Goal: Information Seeking & Learning: Learn about a topic

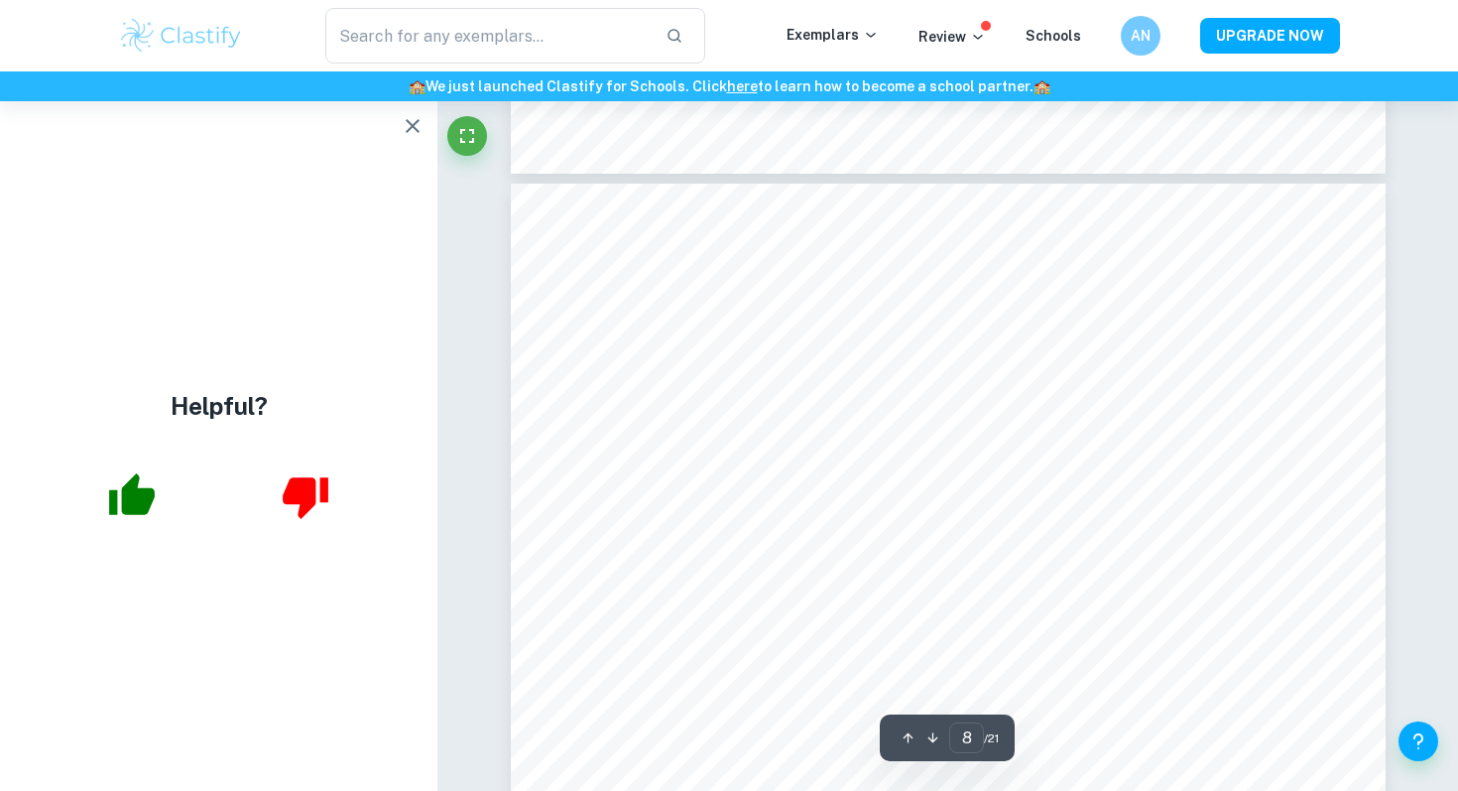
scroll to position [8752, 0]
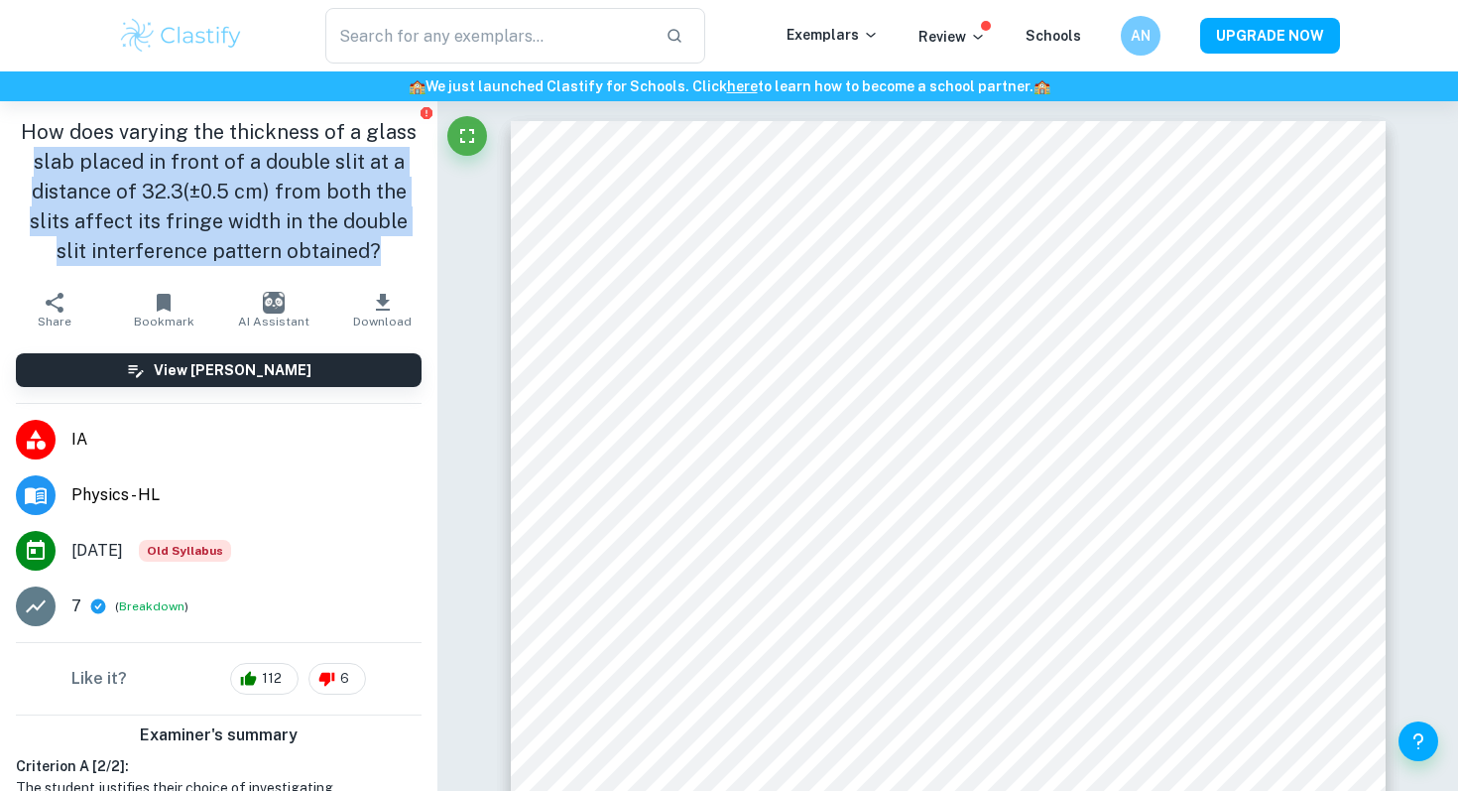
drag, startPoint x: 377, startPoint y: 244, endPoint x: 0, endPoint y: 152, distance: 388.1
click at [0, 152] on div "How does varying the thickness of a glass slab placed in front of a double slit…" at bounding box center [218, 191] width 437 height 181
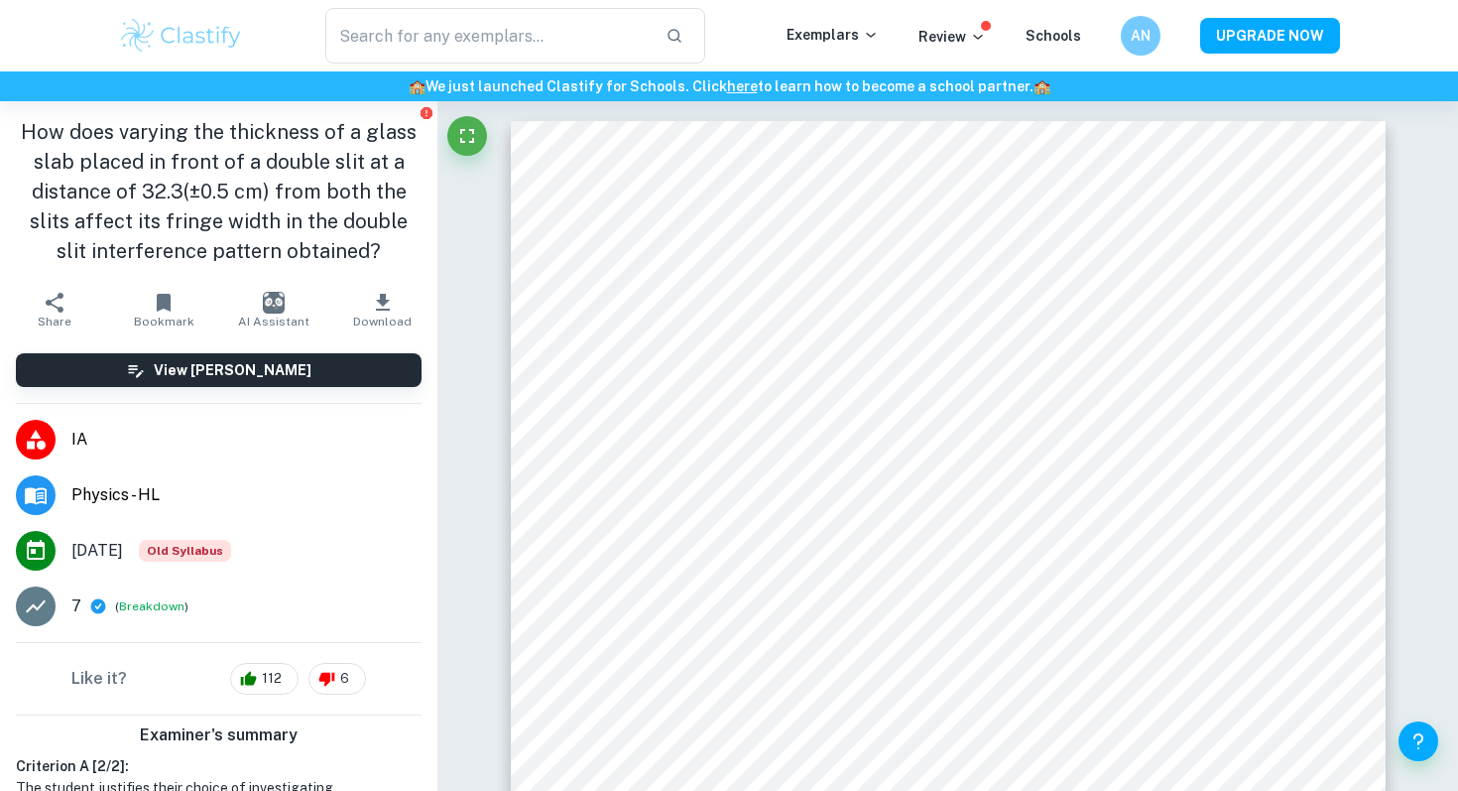
click at [22, 141] on h1 "How does varying the thickness of a glass slab placed in front of a double slit…" at bounding box center [219, 191] width 406 height 149
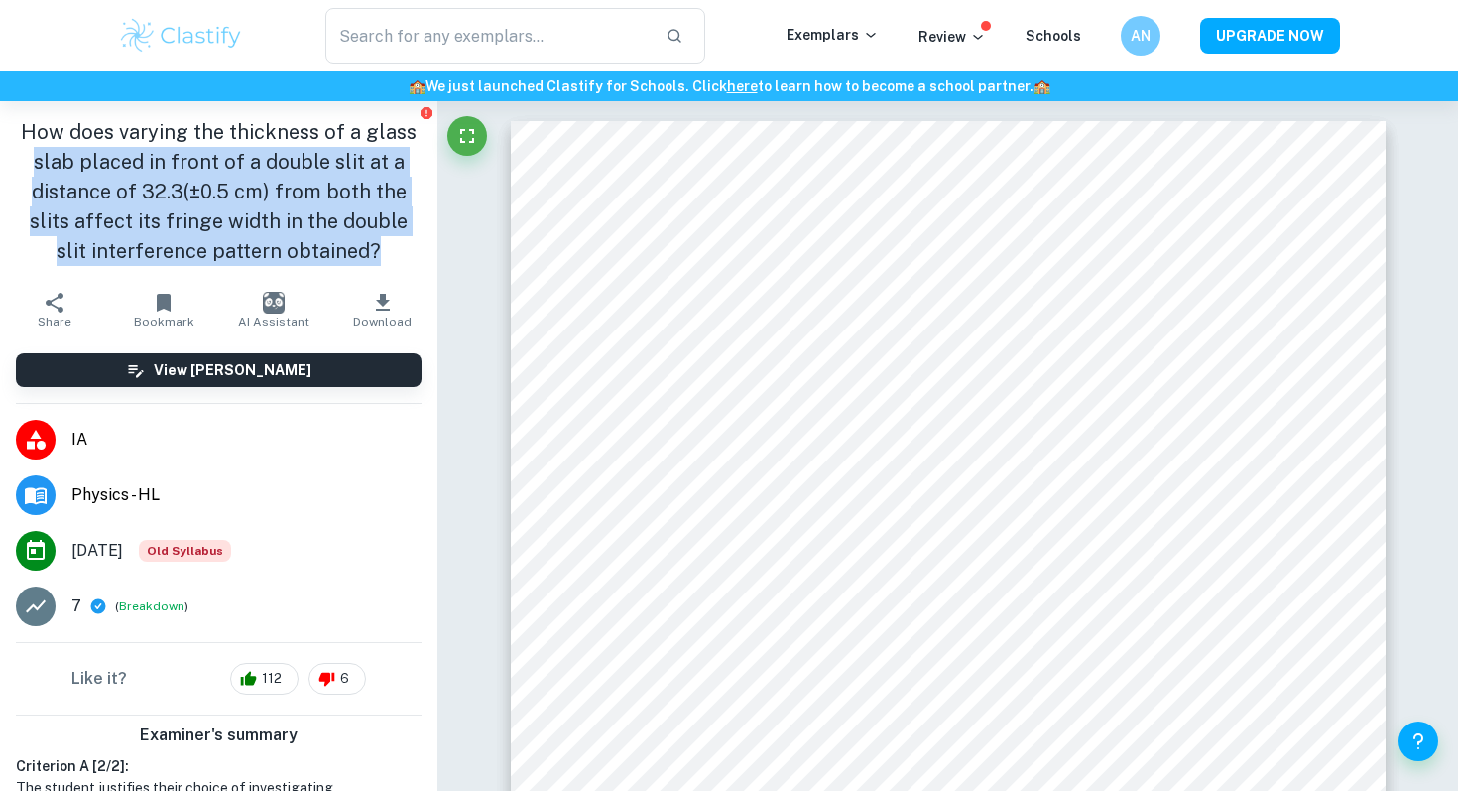
drag, startPoint x: 43, startPoint y: 165, endPoint x: 371, endPoint y: 242, distance: 337.3
click at [371, 242] on h1 "How does varying the thickness of a glass slab placed in front of a double slit…" at bounding box center [219, 191] width 406 height 149
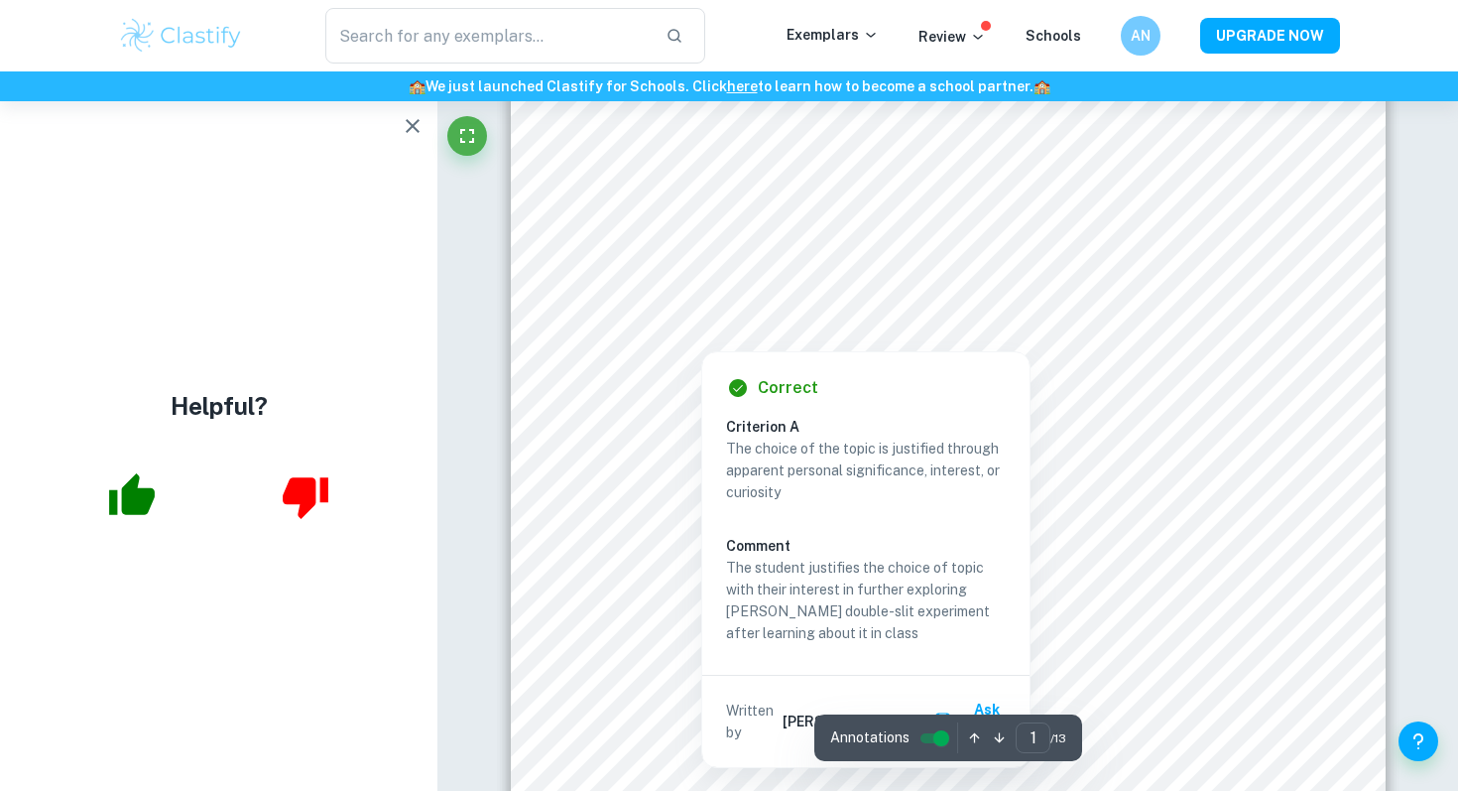
scroll to position [84, 0]
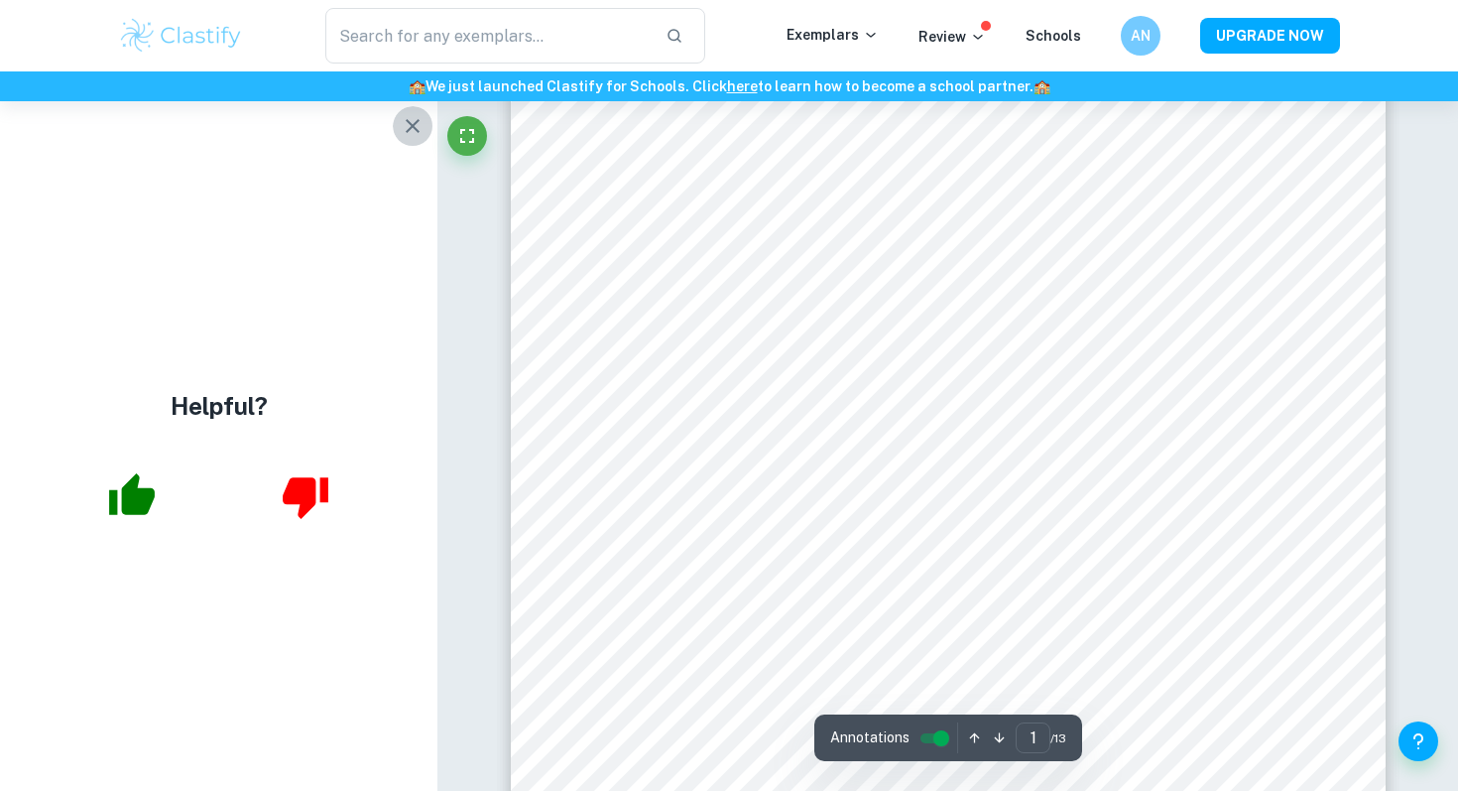
click at [410, 124] on icon "button" at bounding box center [413, 126] width 14 height 14
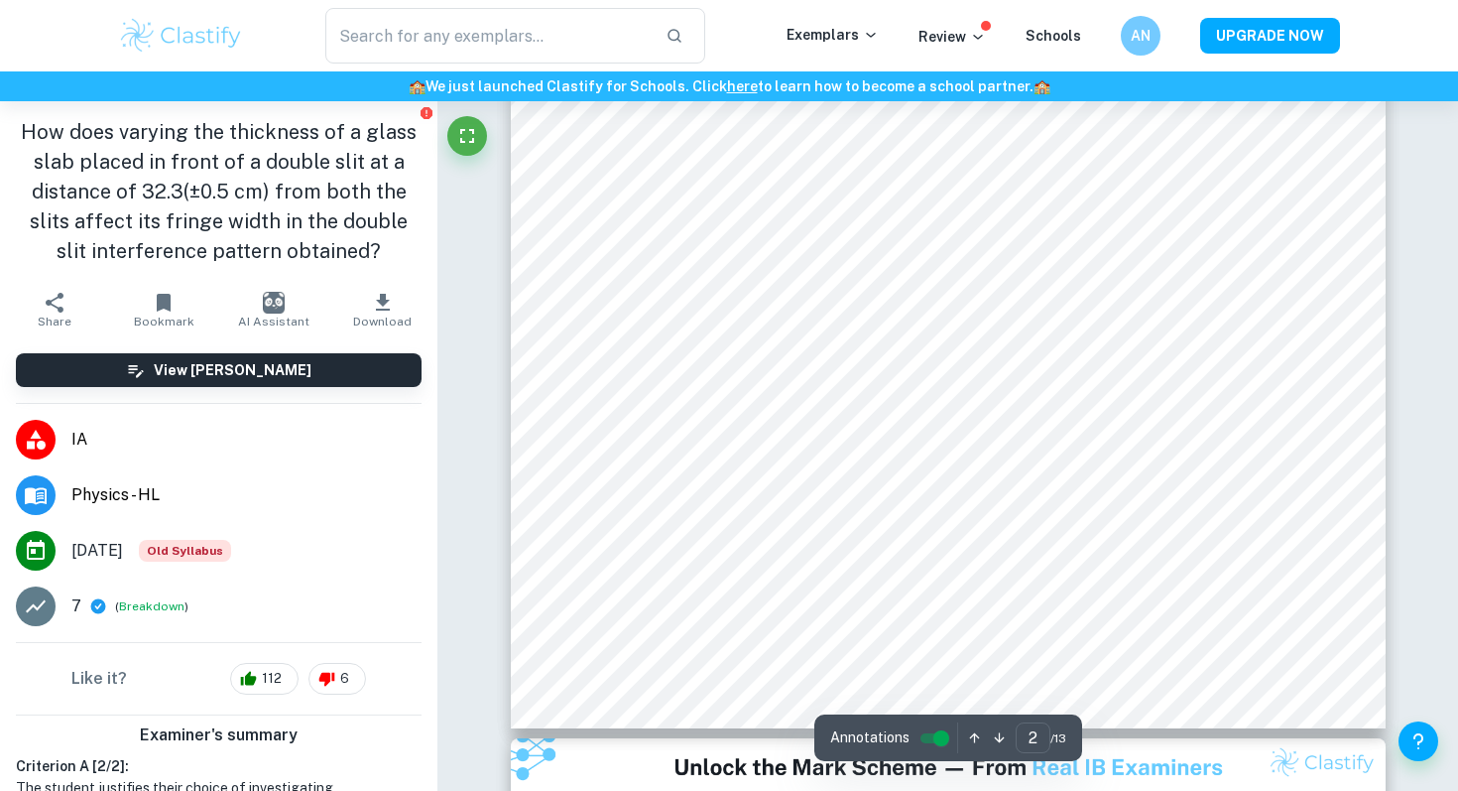
scroll to position [1856, 0]
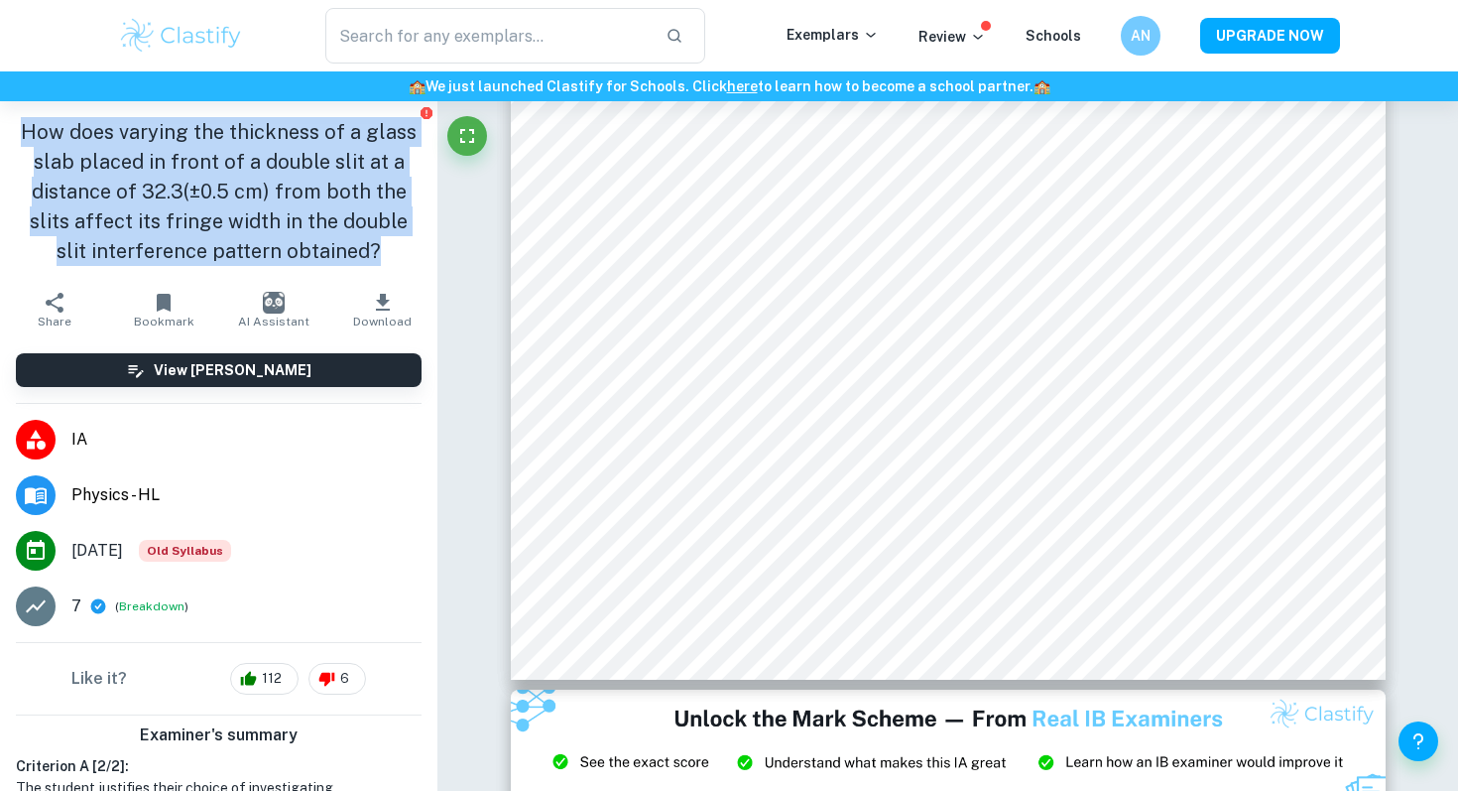
drag, startPoint x: 22, startPoint y: 130, endPoint x: 395, endPoint y: 249, distance: 391.5
click at [395, 249] on h1 "How does varying the thickness of a glass slab placed in front of a double slit…" at bounding box center [219, 191] width 406 height 149
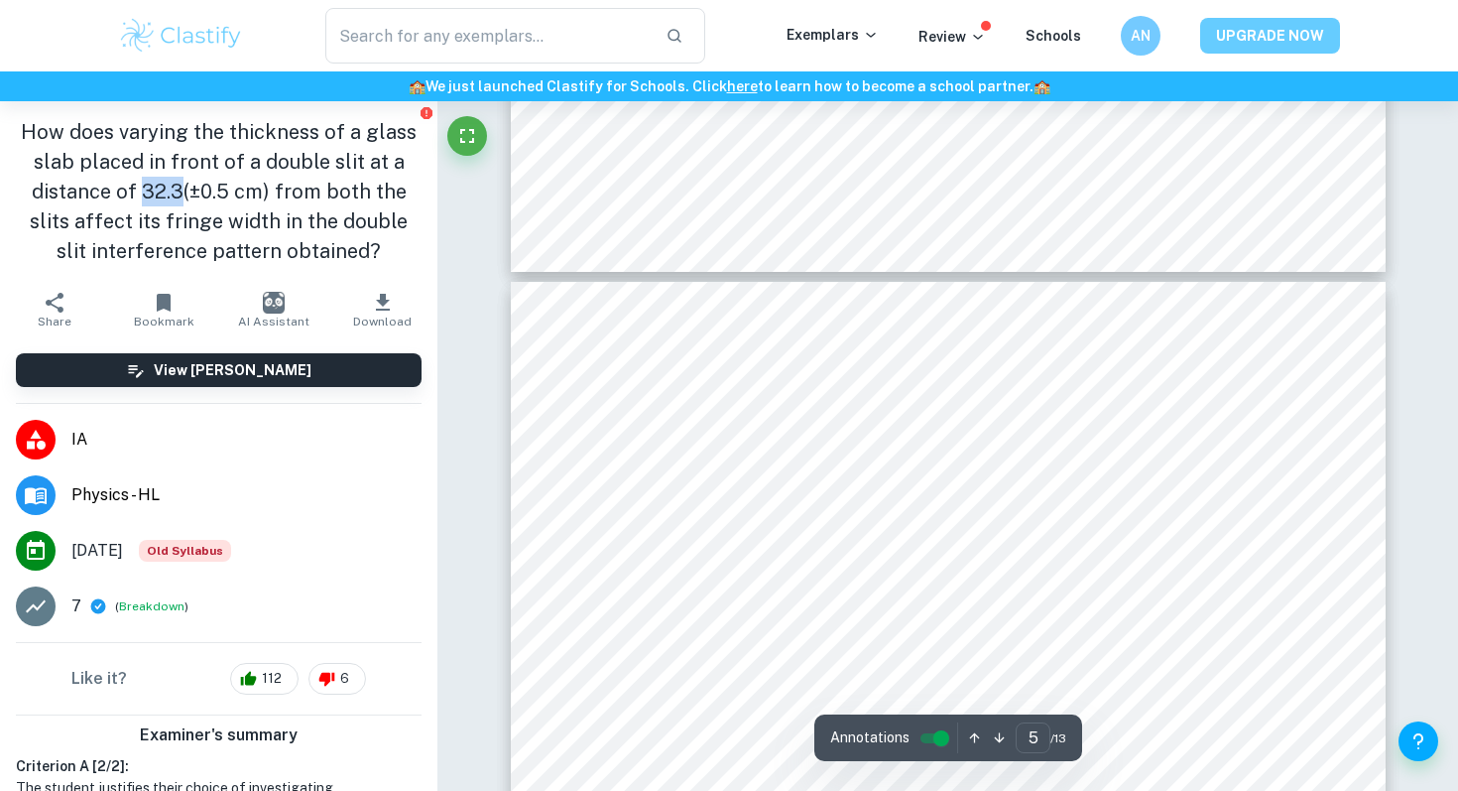
scroll to position [4669, 0]
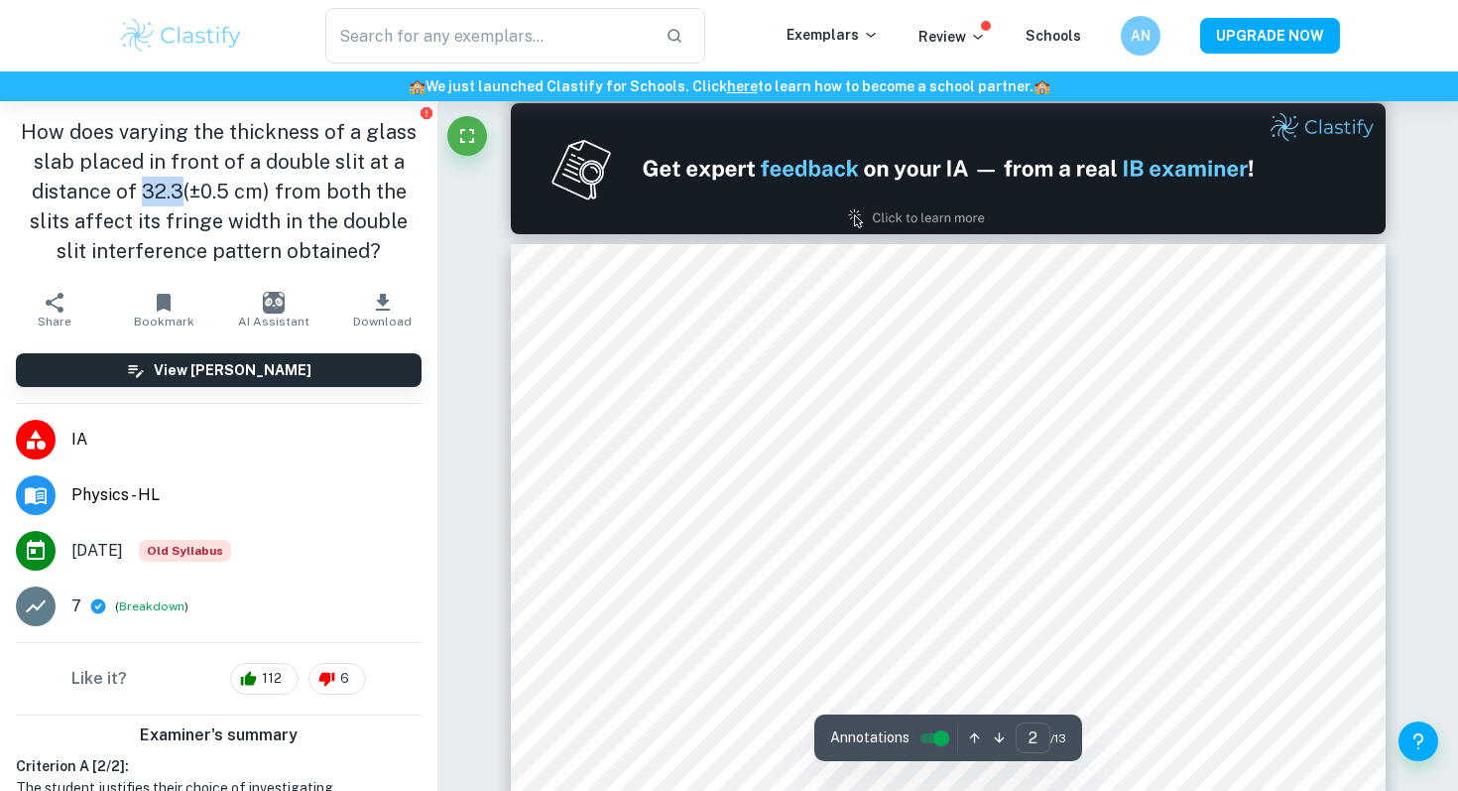
type input "1"
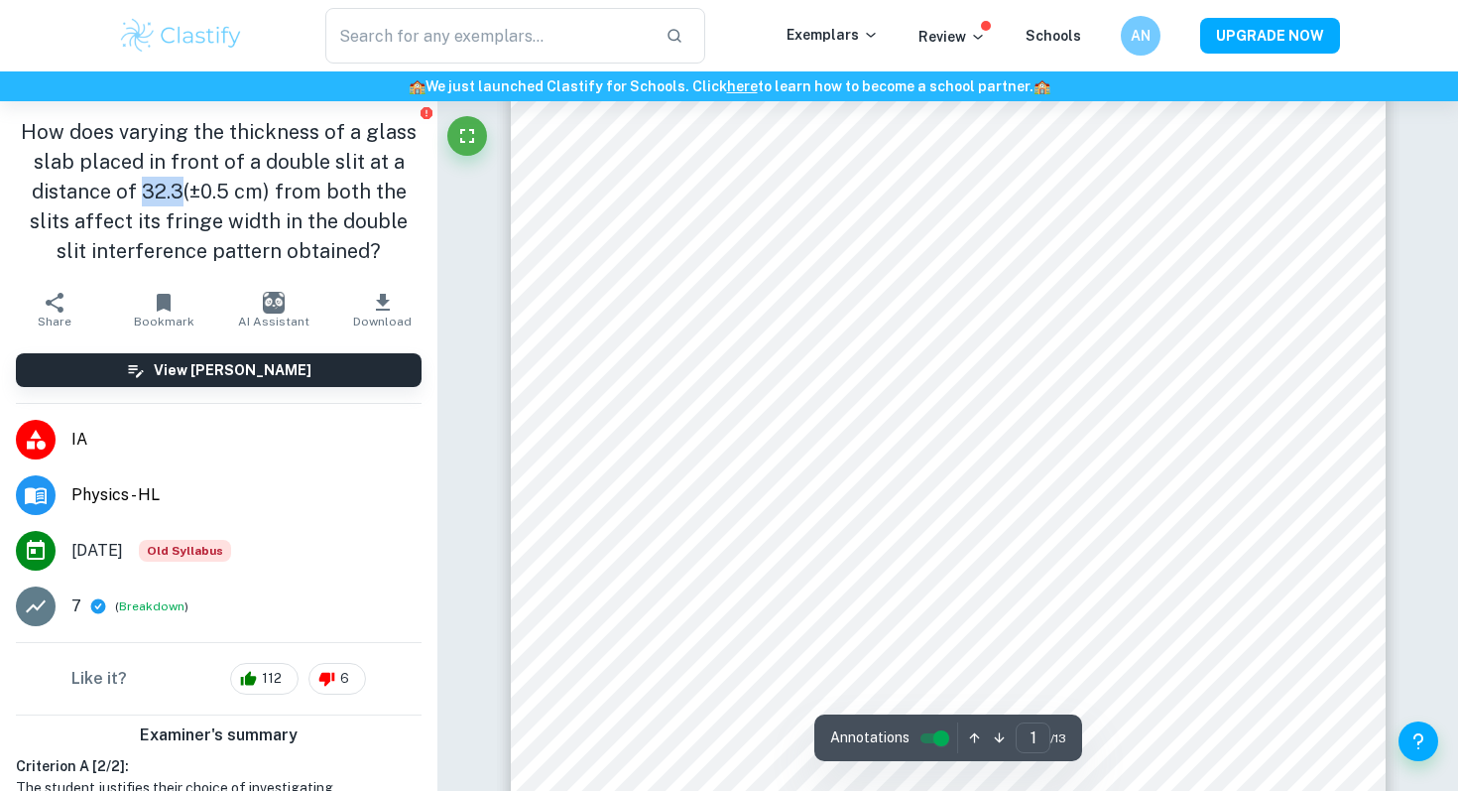
scroll to position [295, 0]
click at [573, 414] on div at bounding box center [947, 404] width 773 height 23
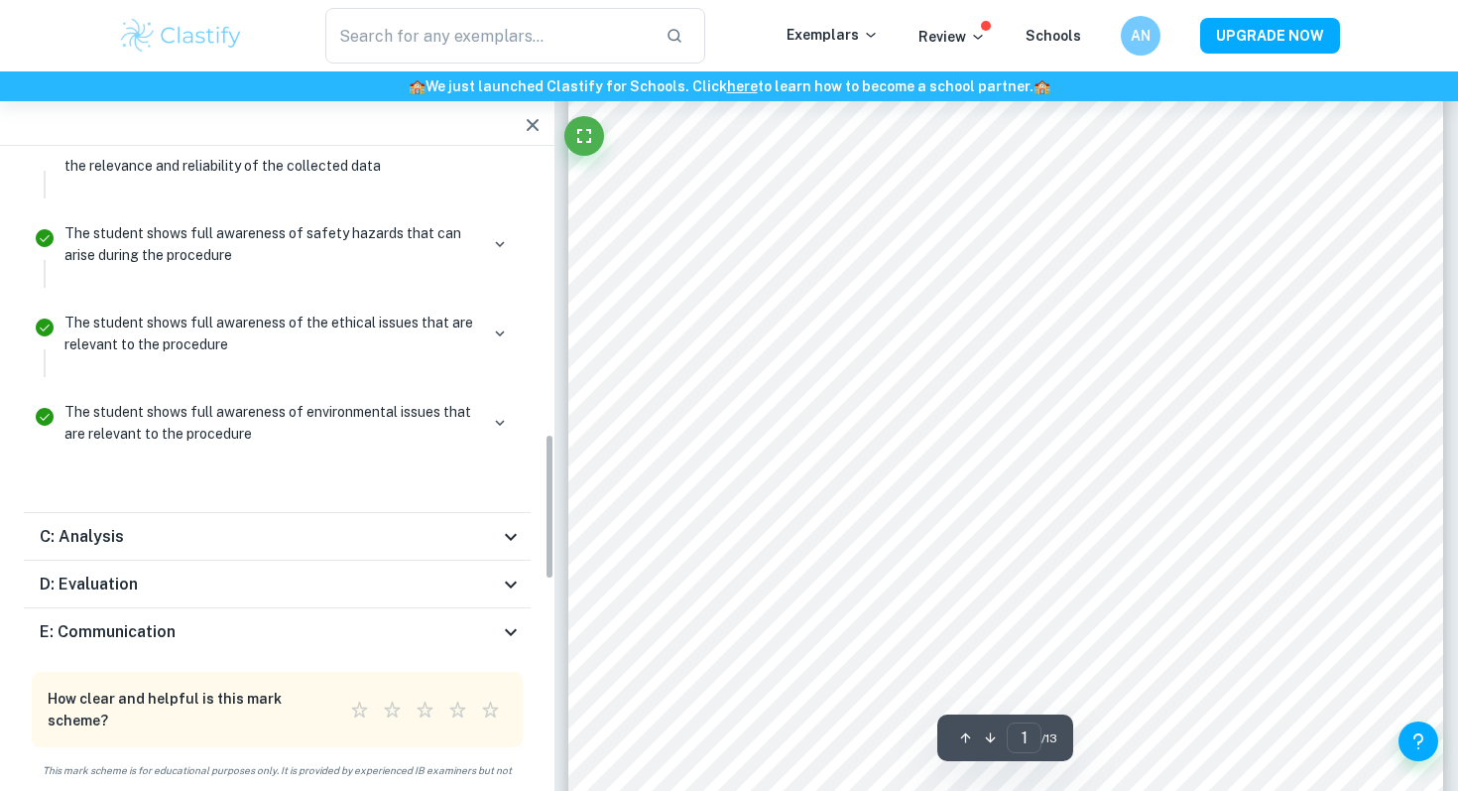
scroll to position [1167, 0]
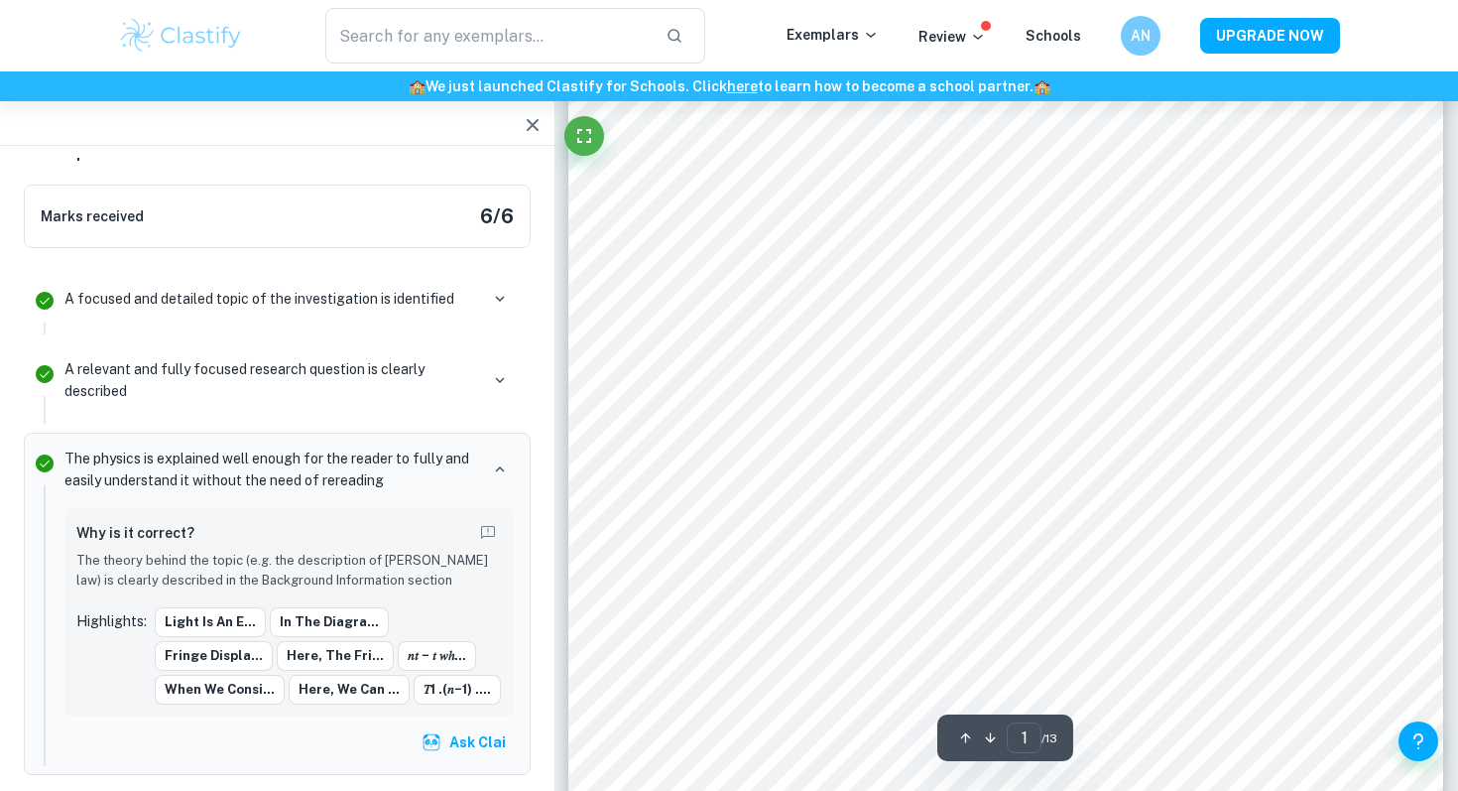
click at [536, 123] on icon "button" at bounding box center [533, 125] width 24 height 24
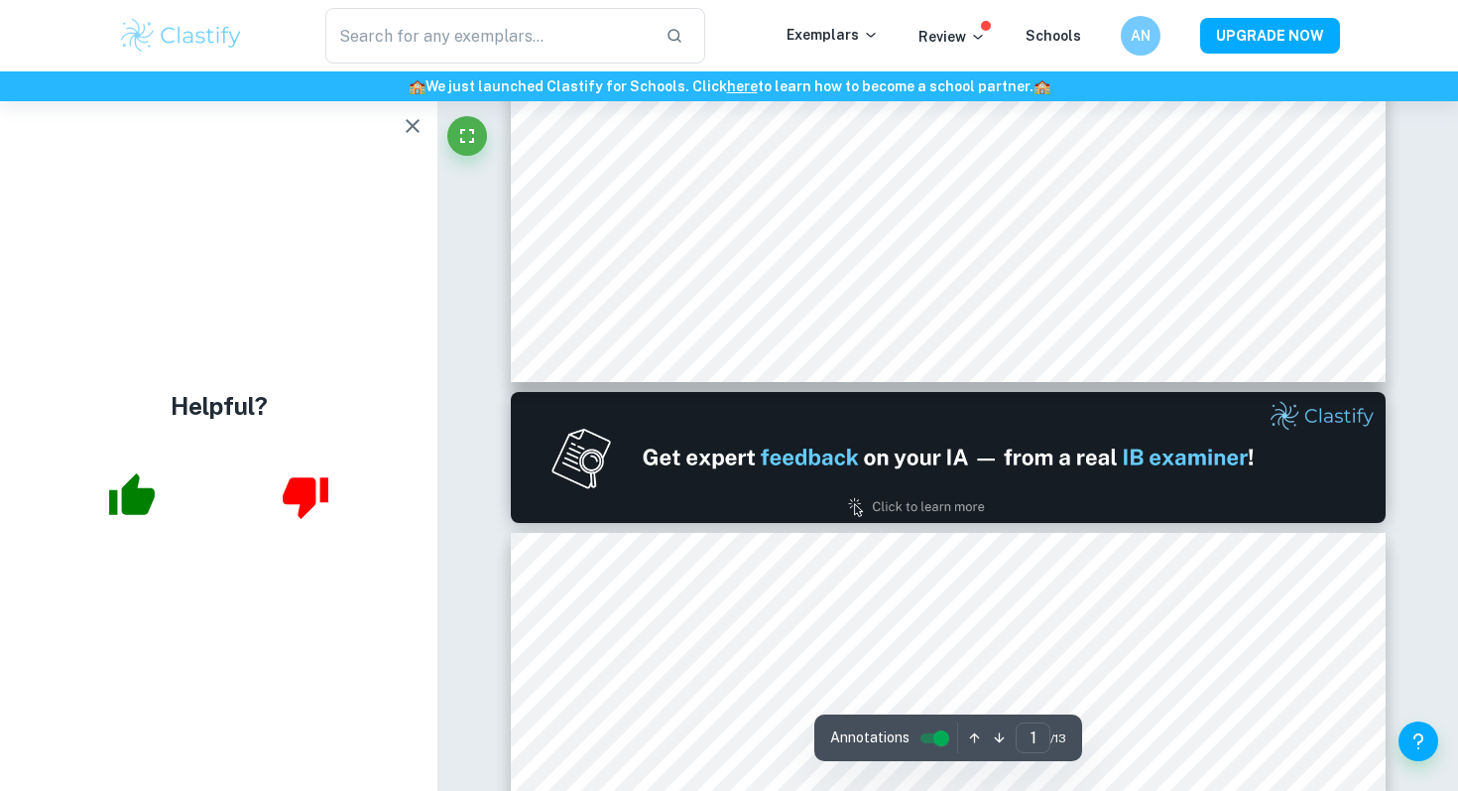
scroll to position [1352, 0]
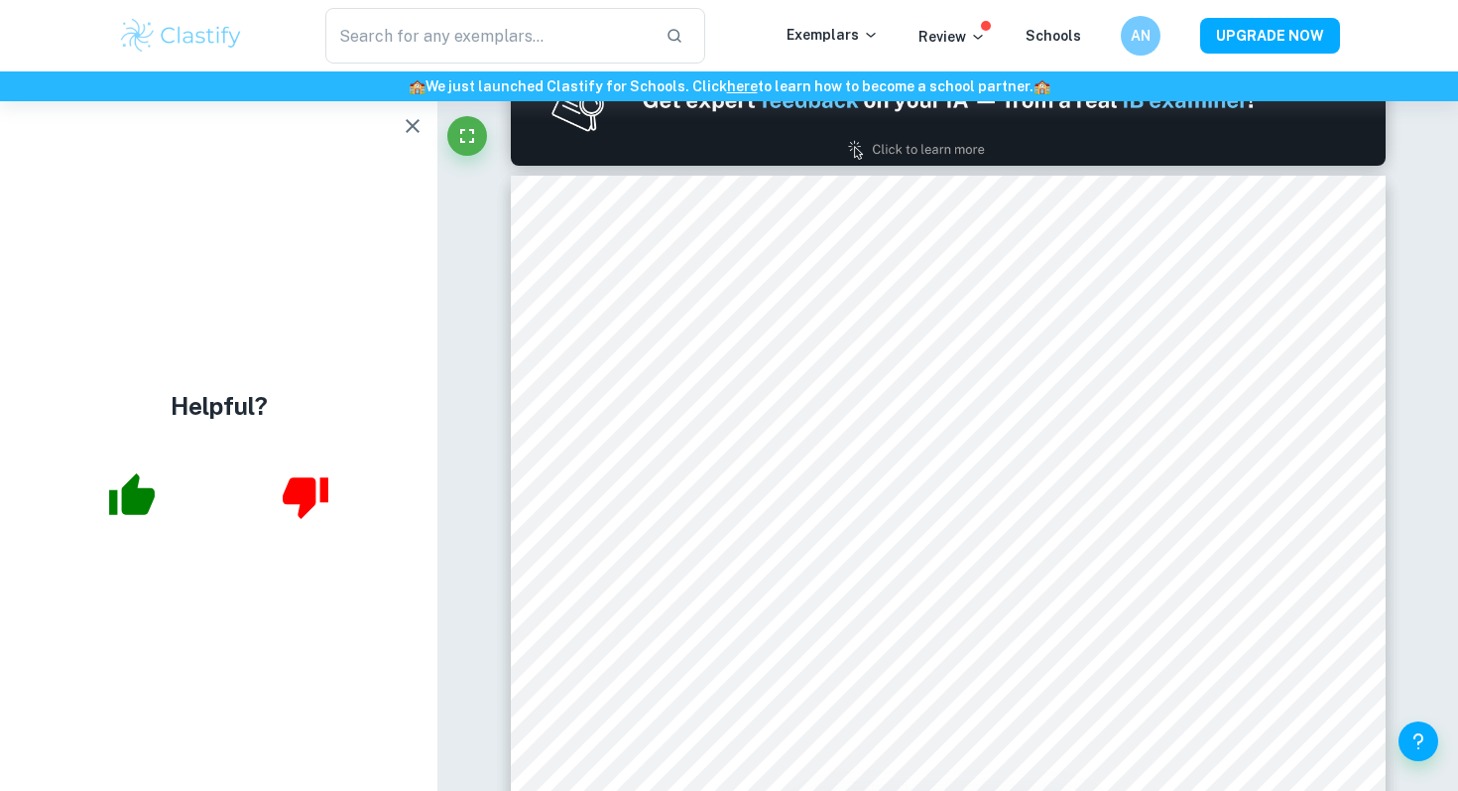
type input "1"
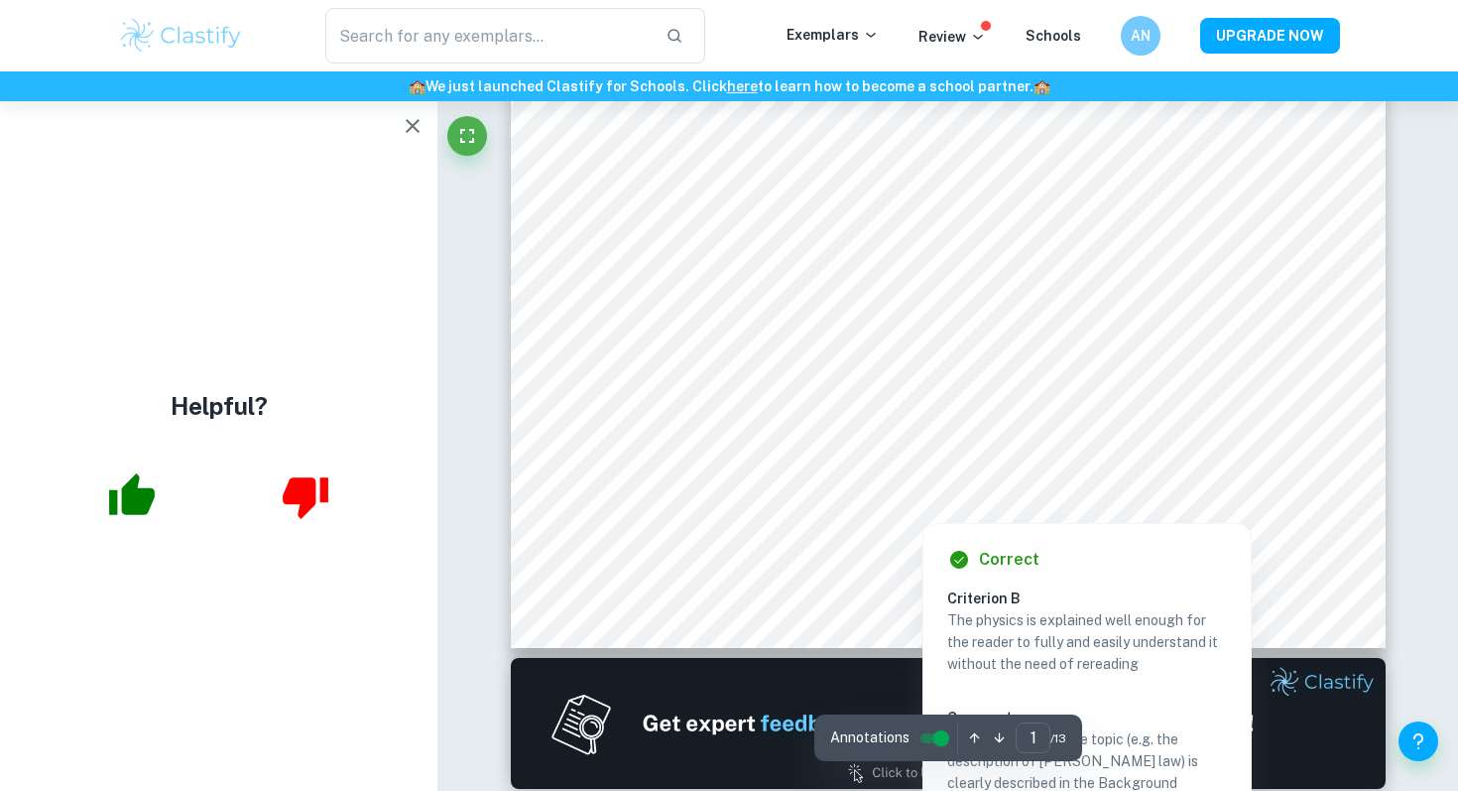
scroll to position [509, 0]
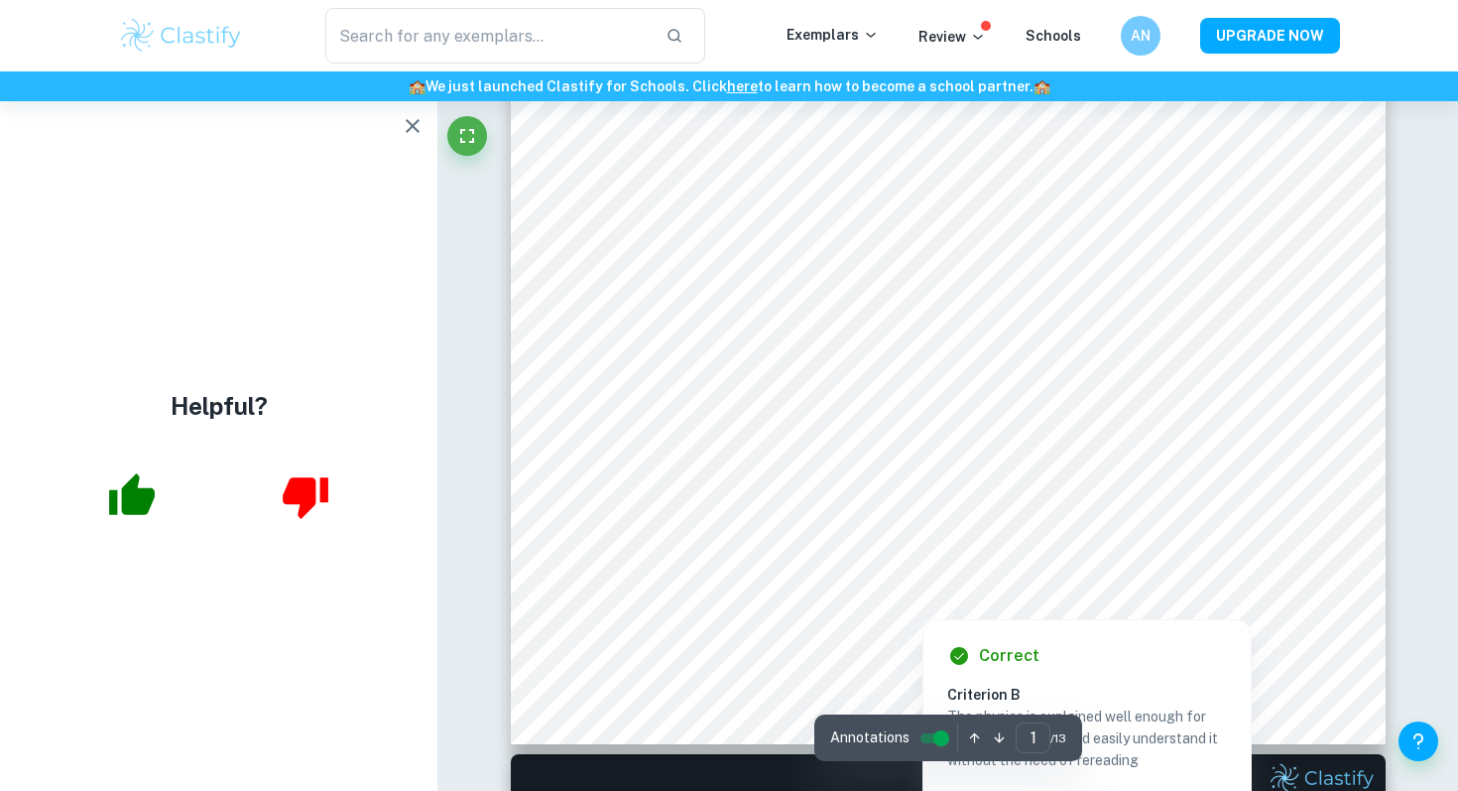
click at [1160, 485] on div at bounding box center [947, 476] width 772 height 43
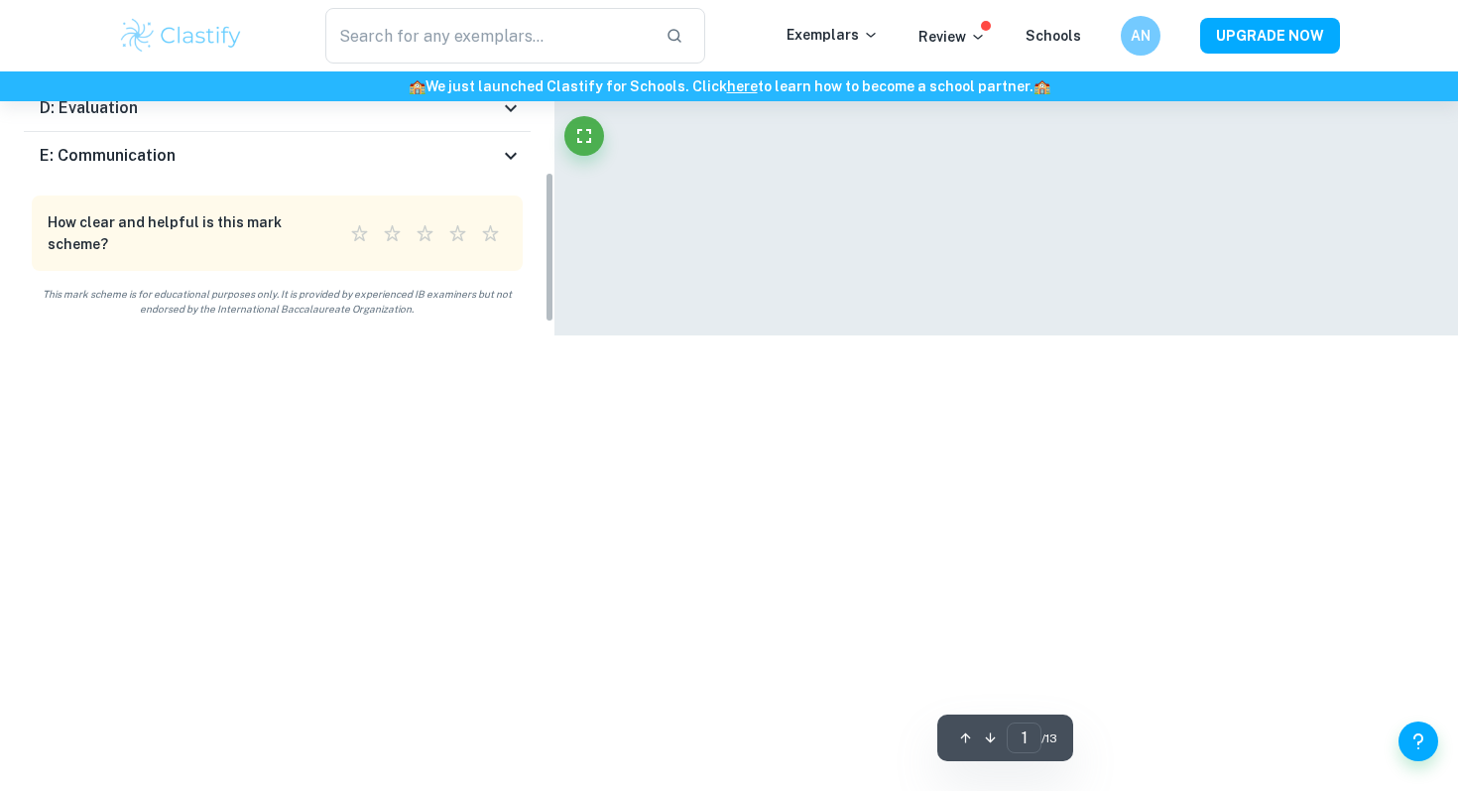
scroll to position [1167, 0]
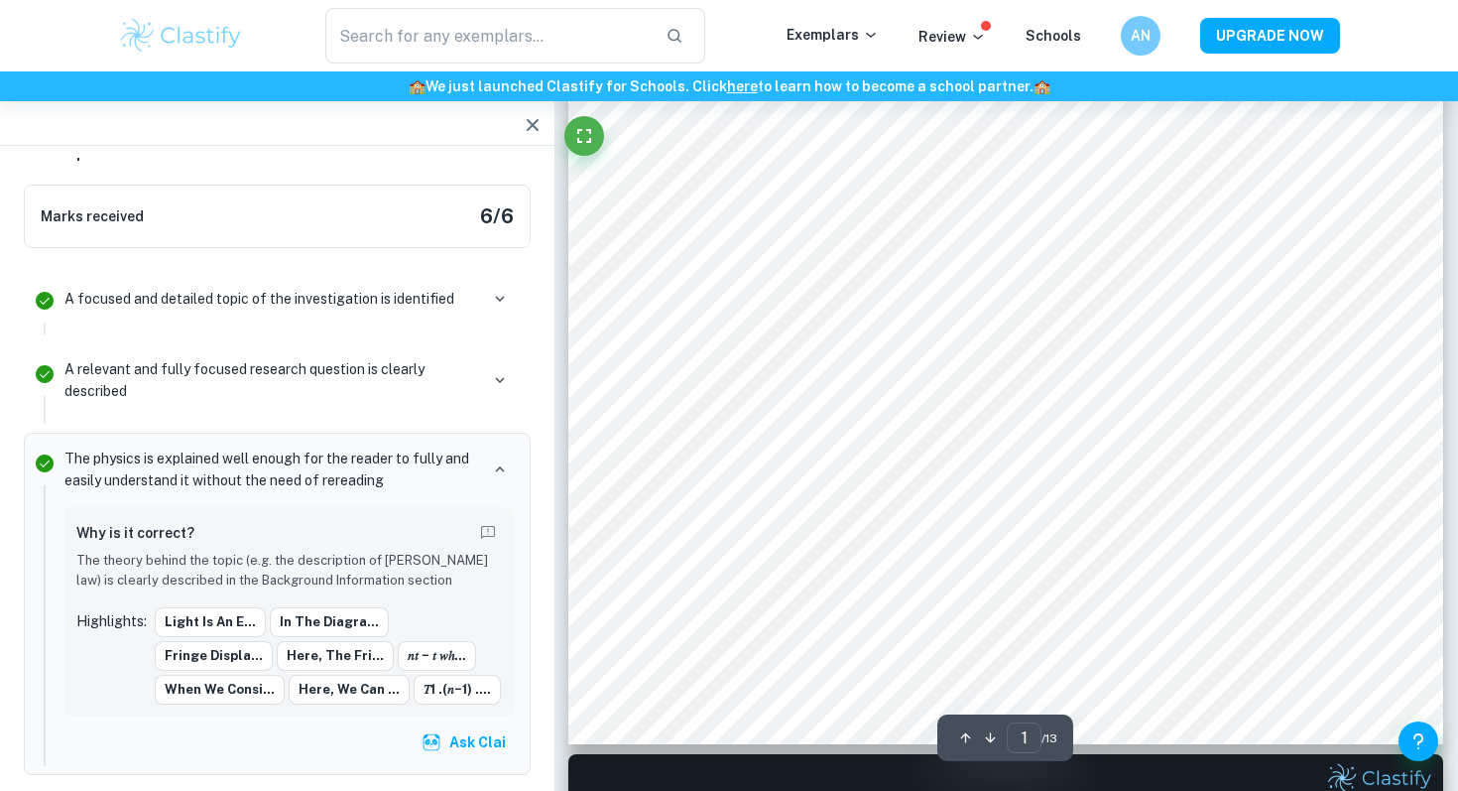
click at [539, 124] on icon "button" at bounding box center [533, 125] width 24 height 24
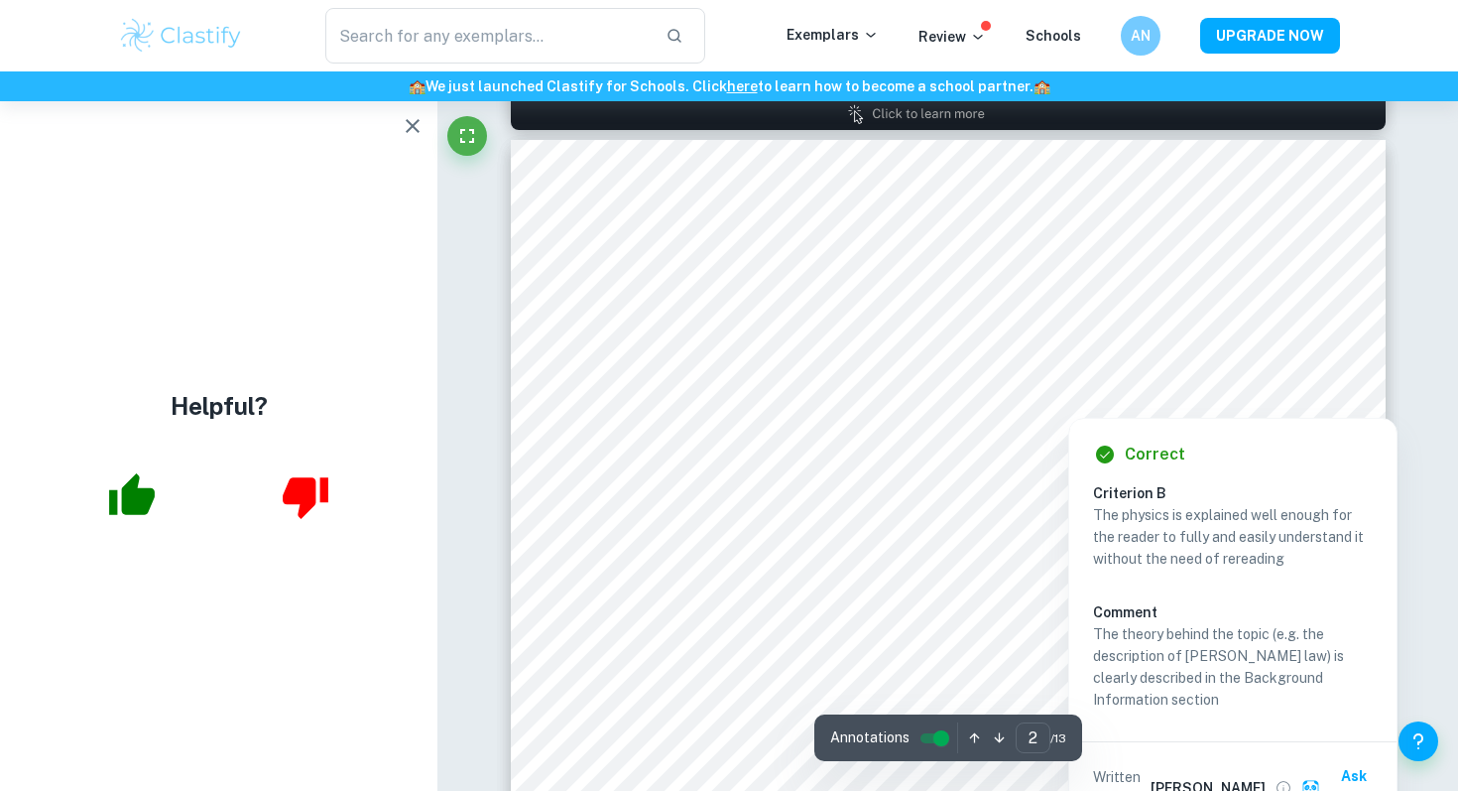
scroll to position [1283, 0]
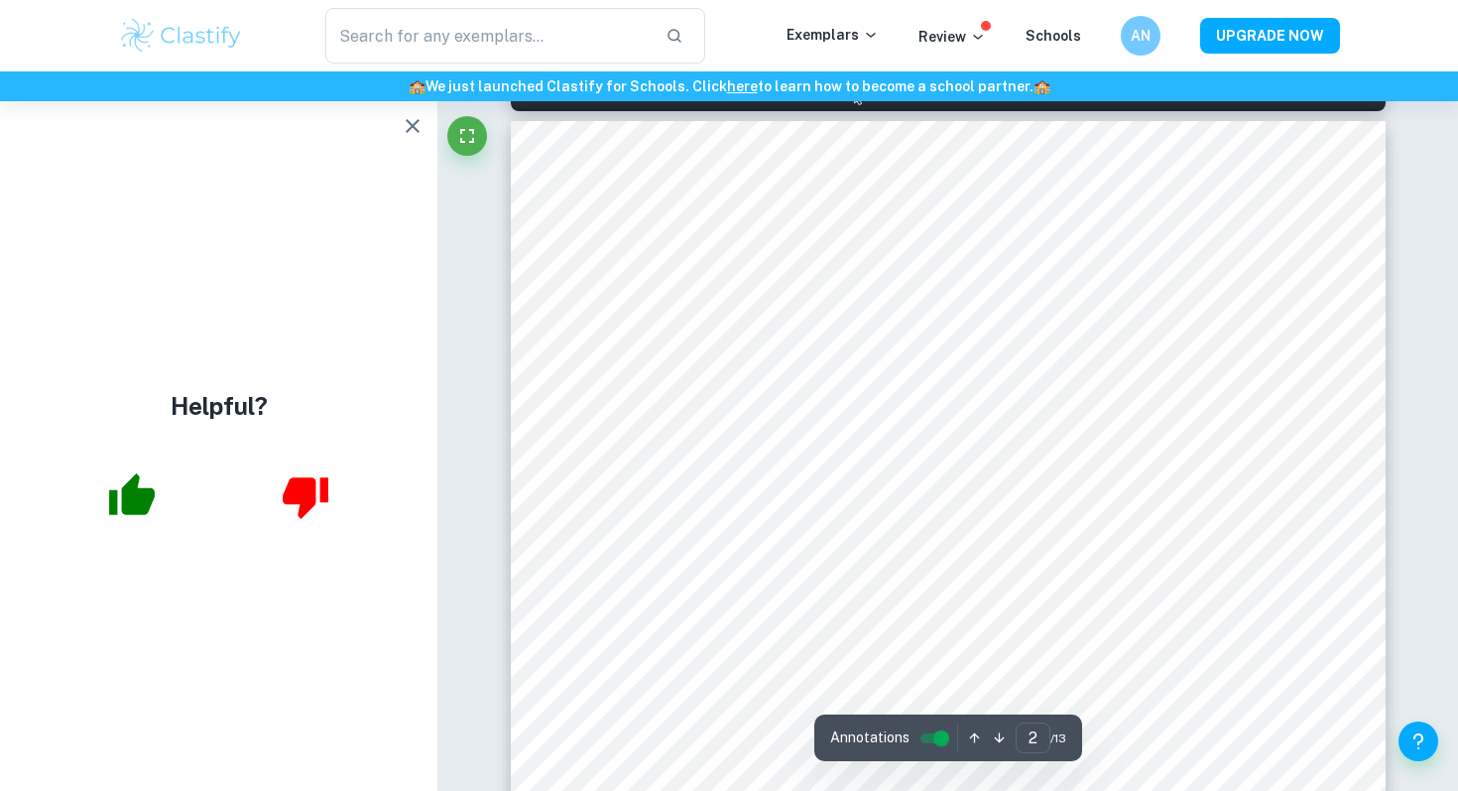
click at [402, 115] on icon "button" at bounding box center [413, 126] width 24 height 24
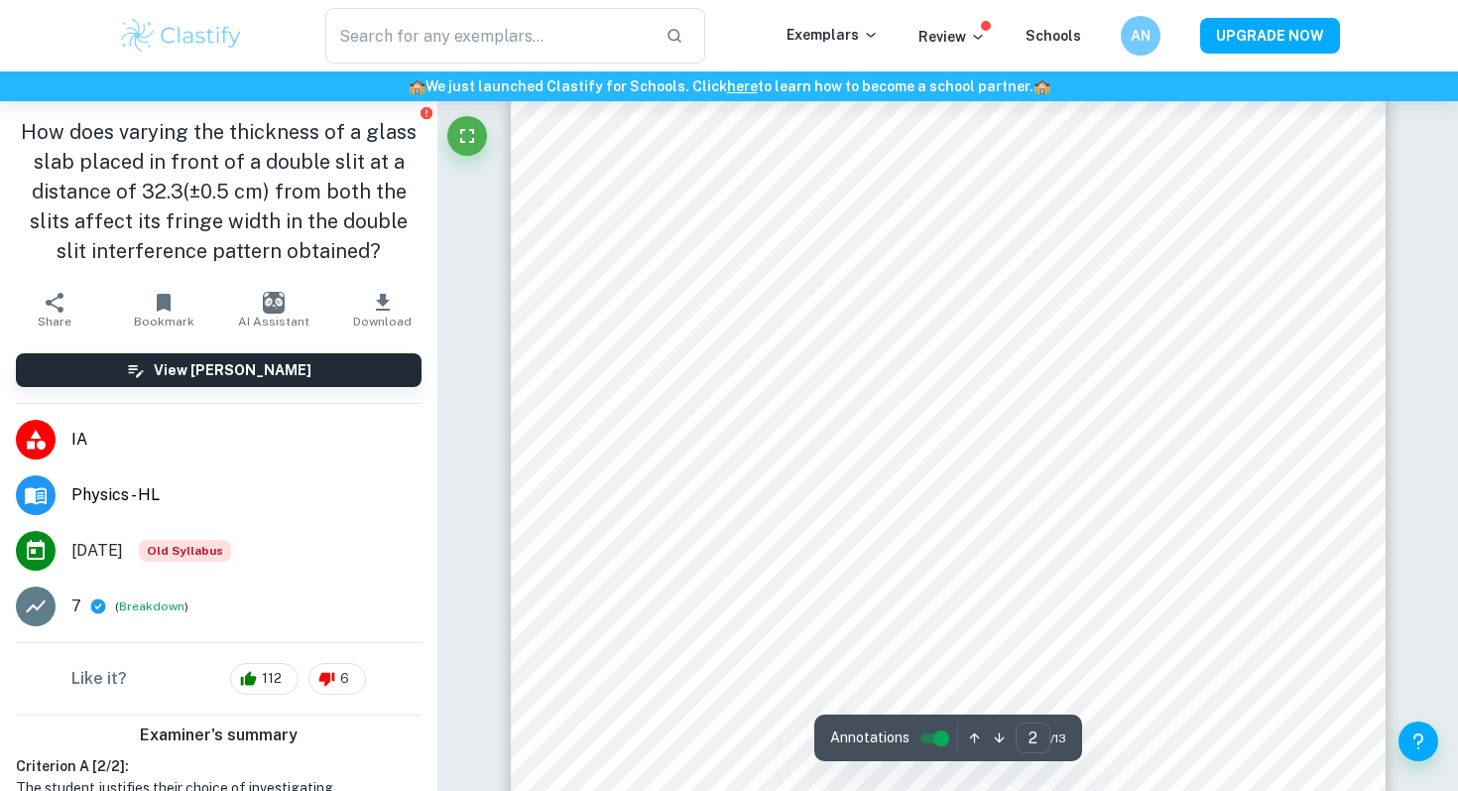
scroll to position [1431, 0]
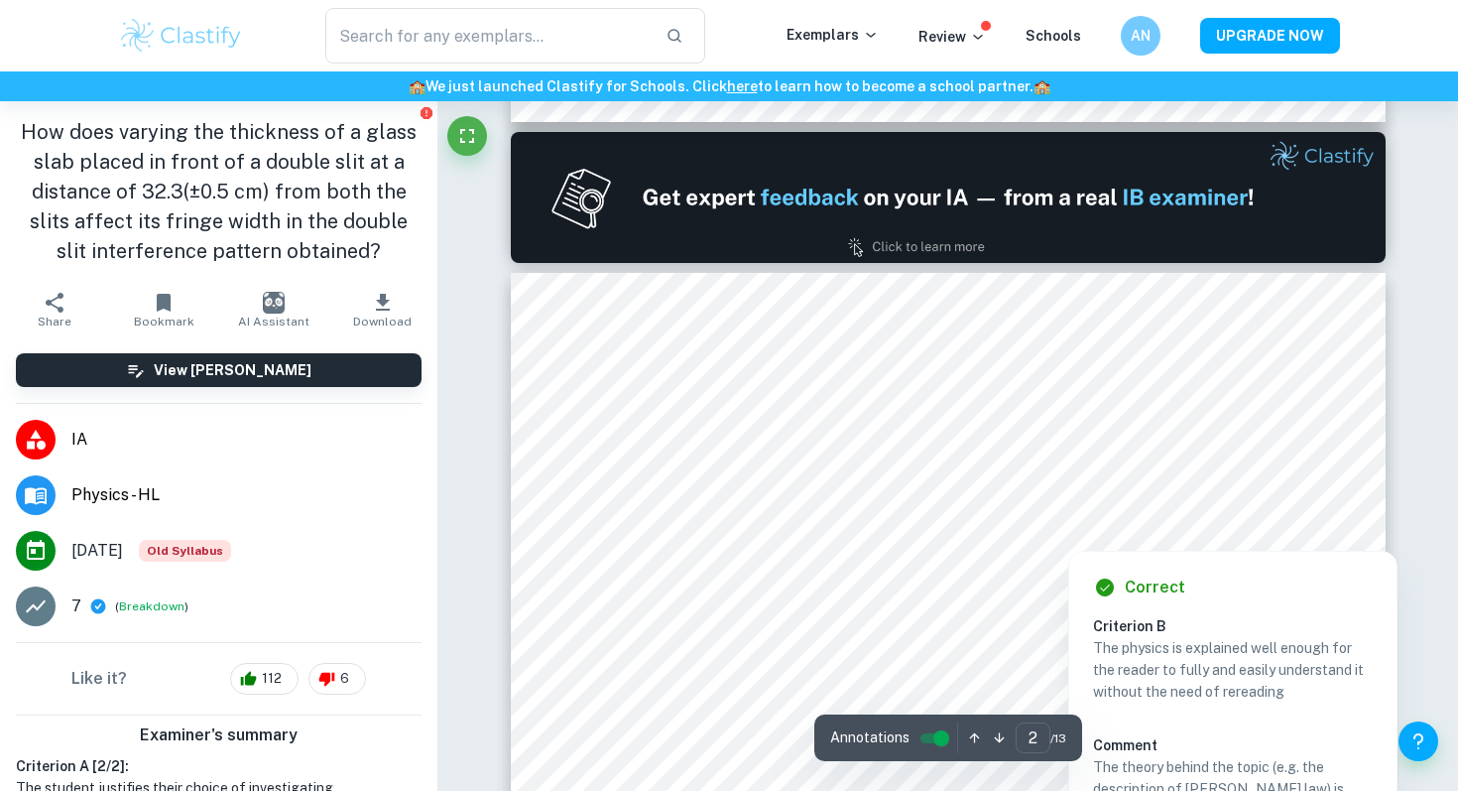
type input "1"
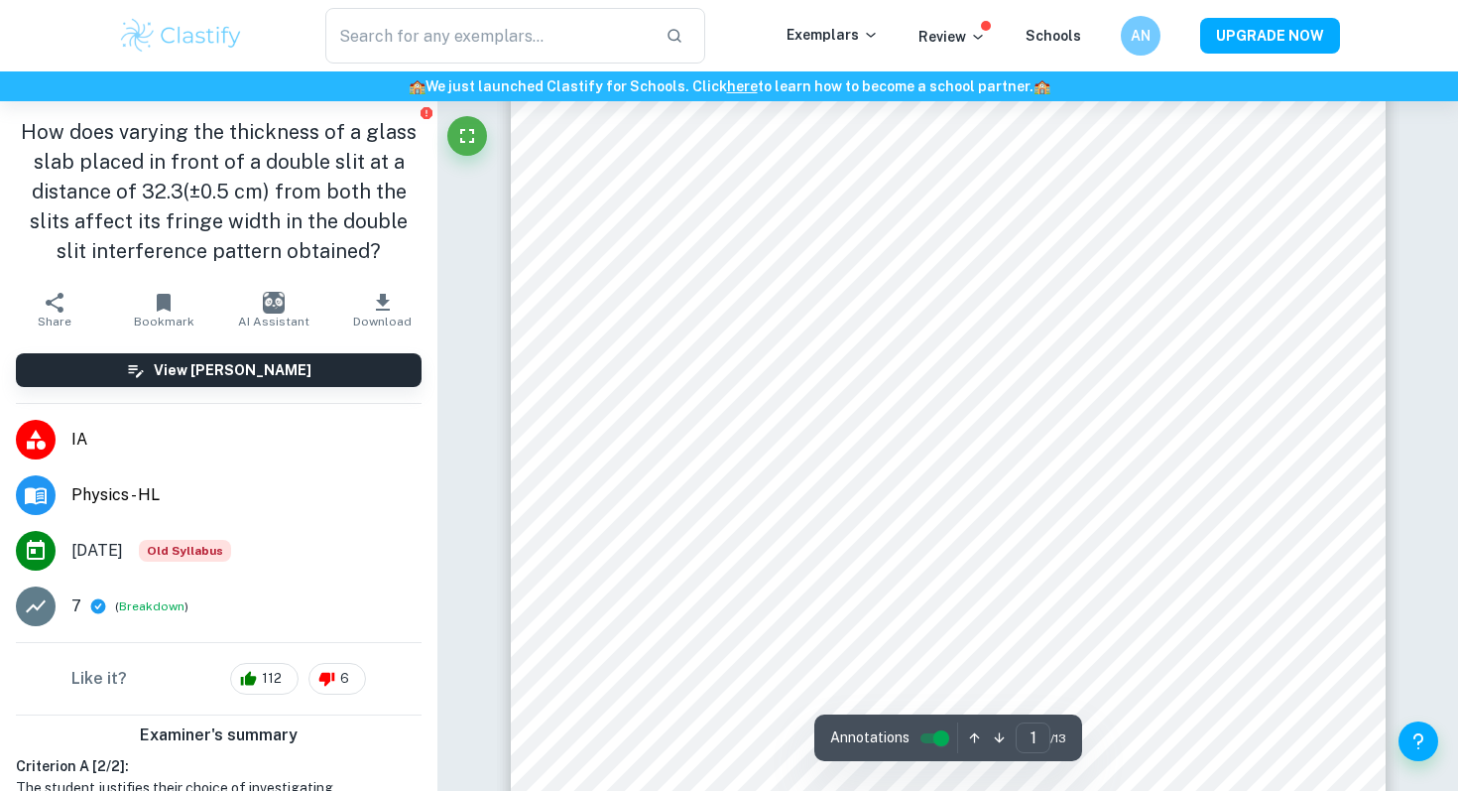
scroll to position [344, 0]
click at [881, 385] on div at bounding box center [947, 374] width 773 height 22
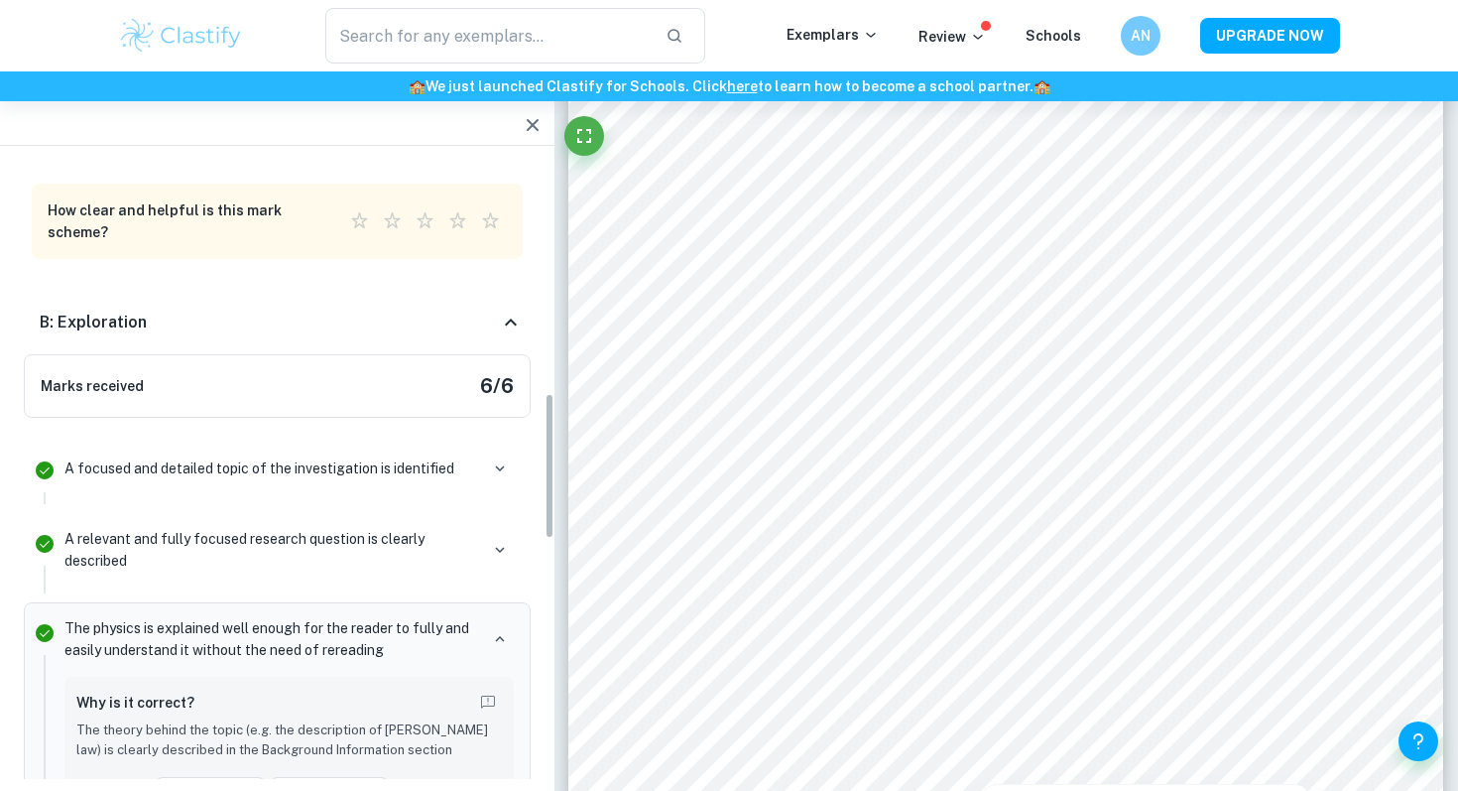
scroll to position [963, 0]
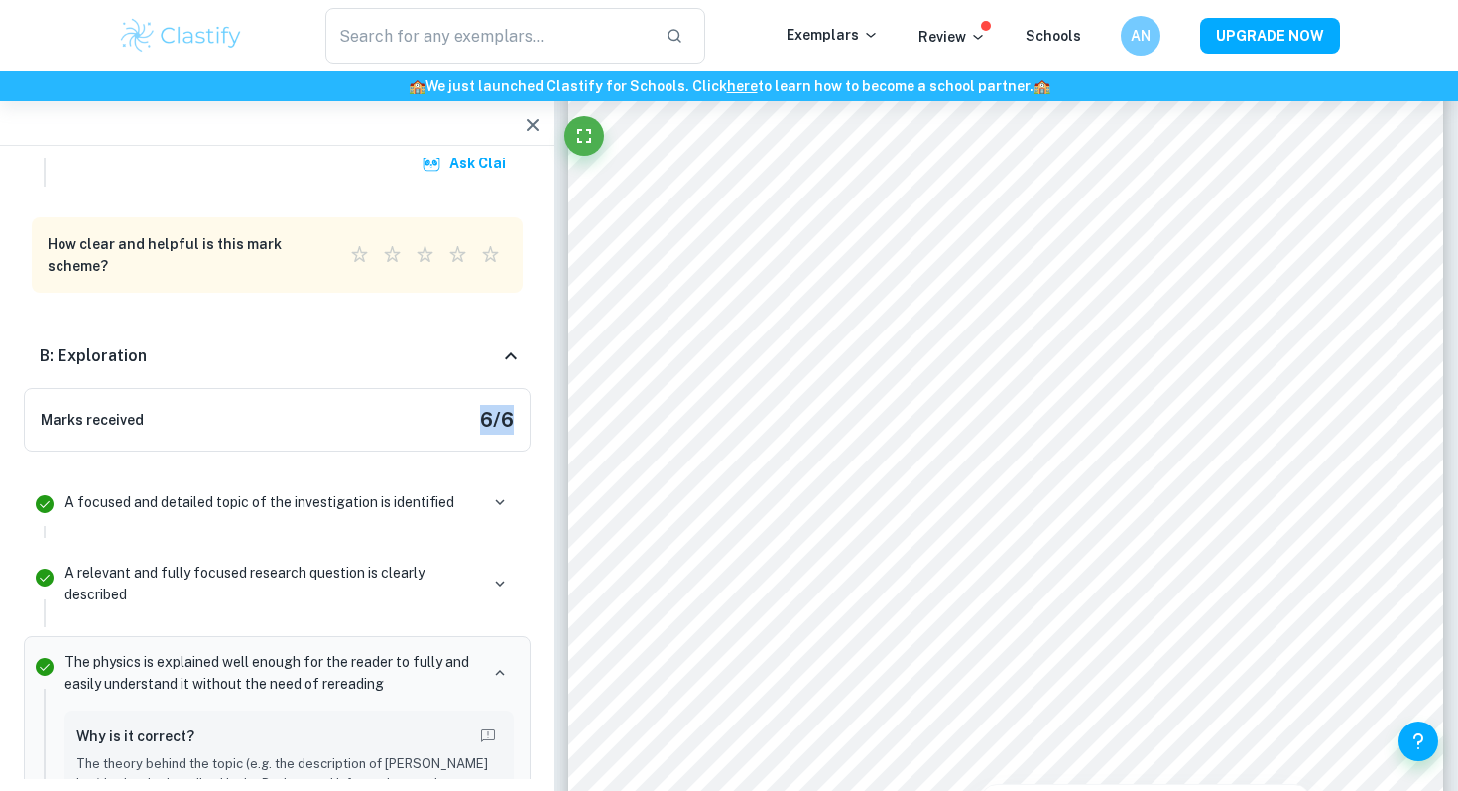
drag, startPoint x: 471, startPoint y: 411, endPoint x: 517, endPoint y: 418, distance: 46.2
click at [518, 418] on div "Marks received 6 / 6" at bounding box center [277, 419] width 507 height 63
click at [517, 418] on div "Marks received 6 / 6" at bounding box center [277, 419] width 507 height 63
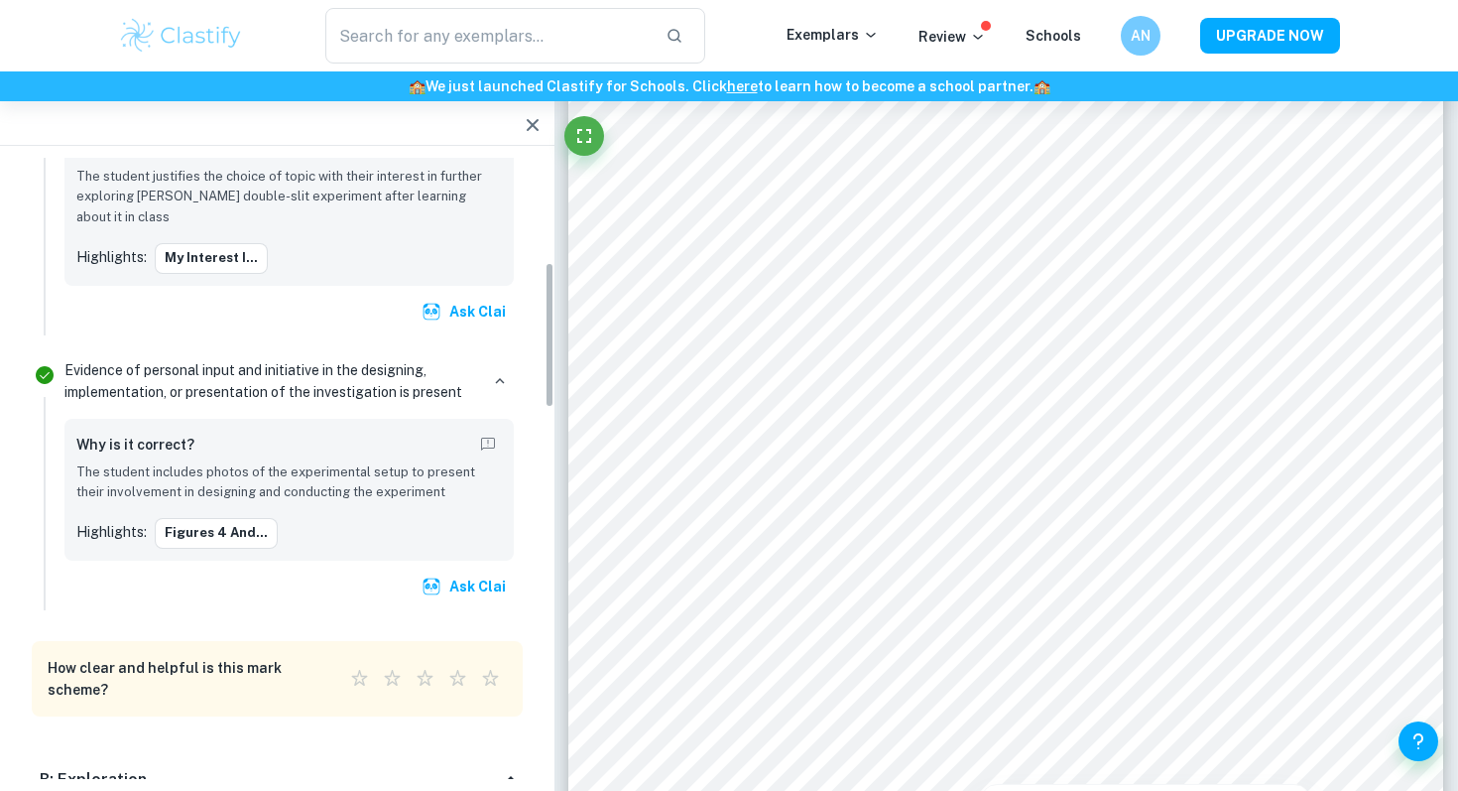
scroll to position [0, 0]
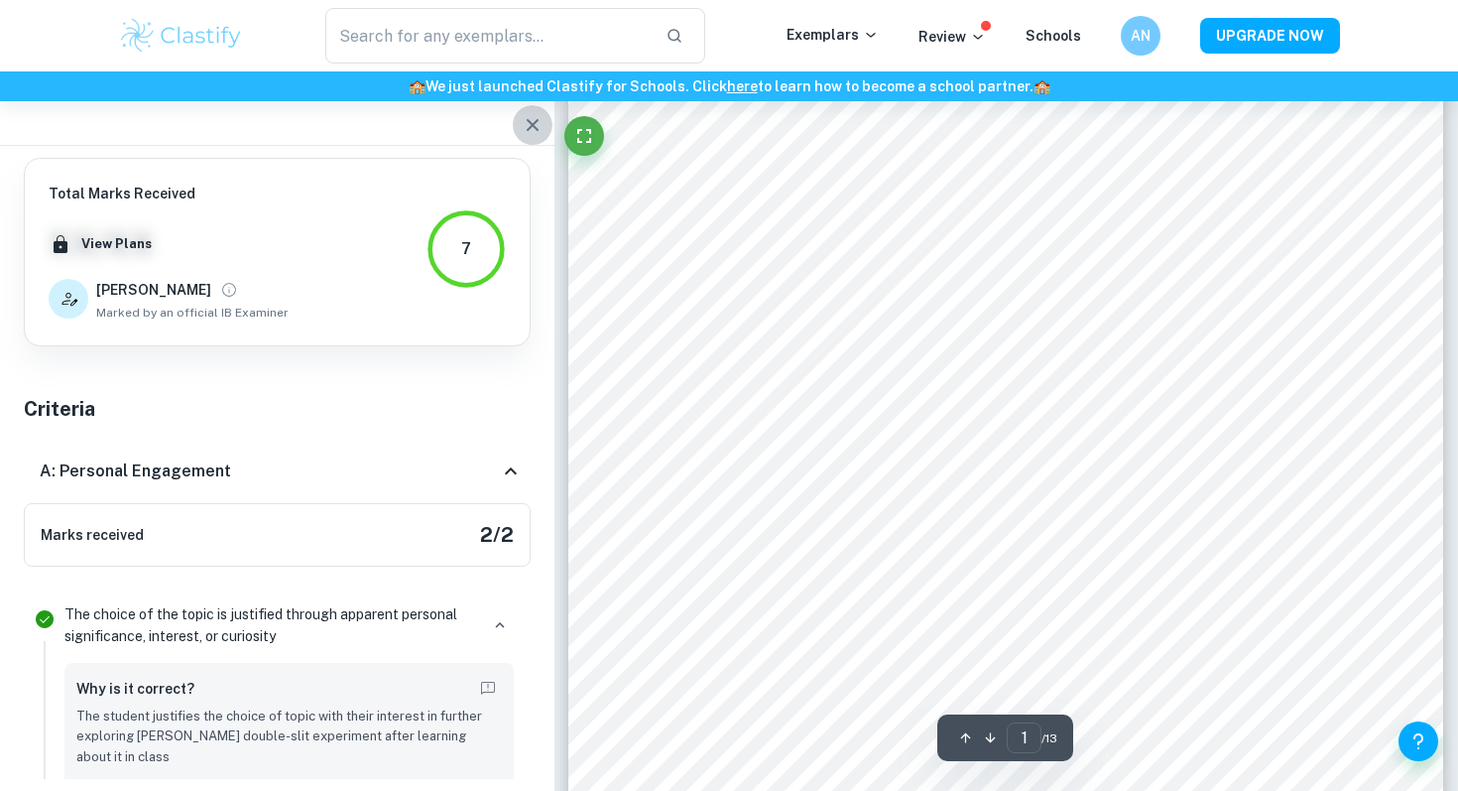
click at [531, 131] on icon "button" at bounding box center [533, 125] width 24 height 24
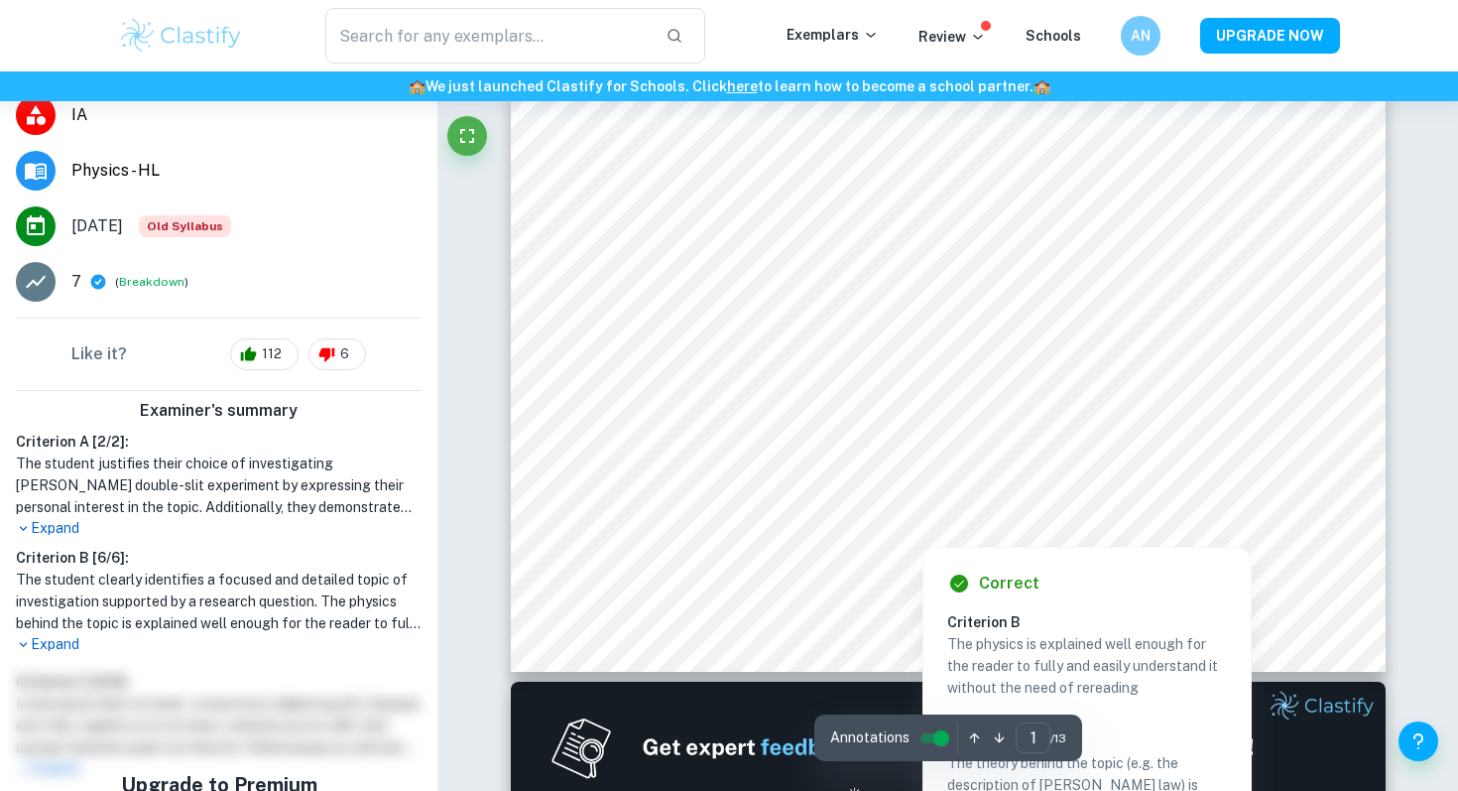
scroll to position [207, 0]
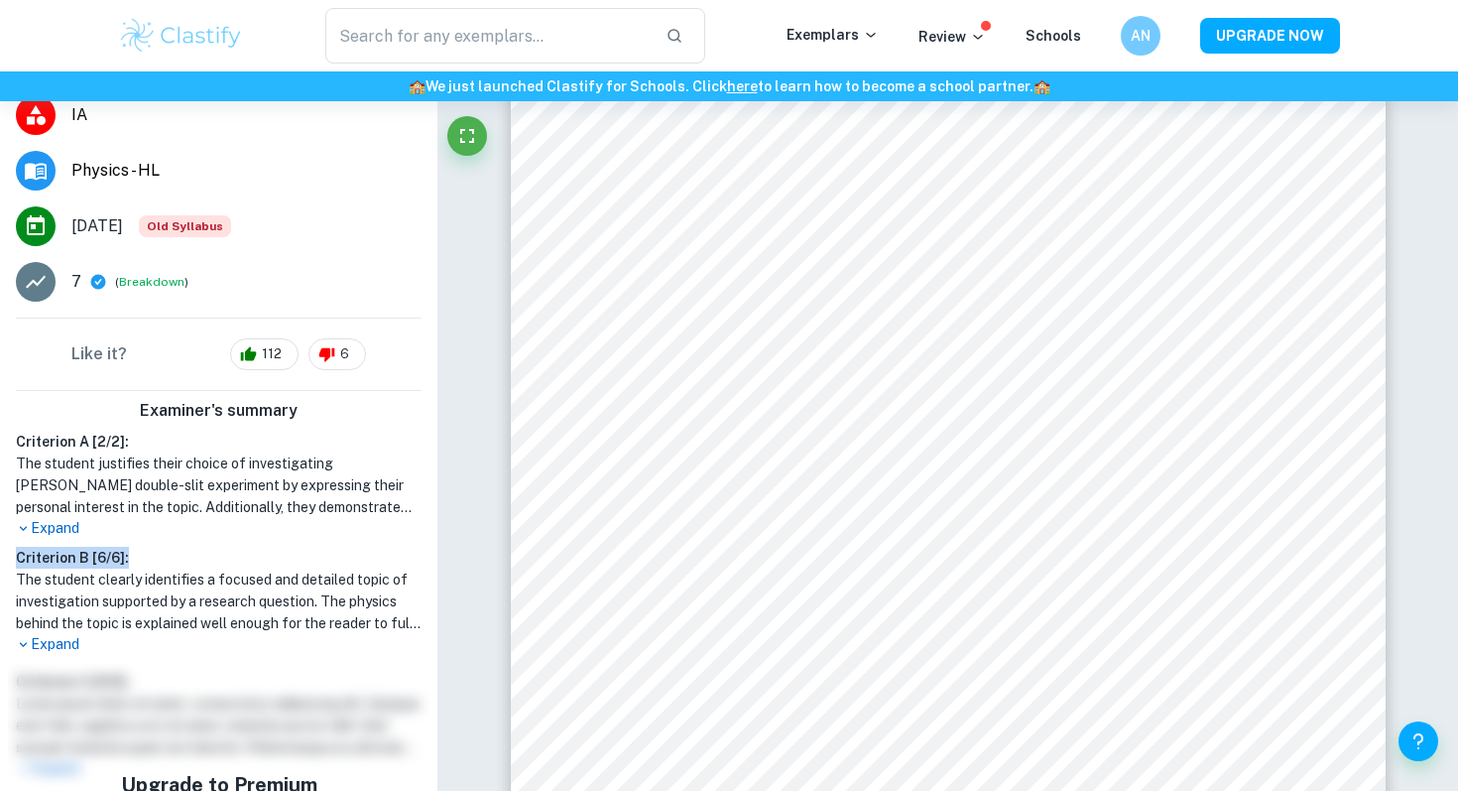
drag, startPoint x: 16, startPoint y: 557, endPoint x: 186, endPoint y: 557, distance: 169.6
click at [186, 557] on h6 "Criterion B [ 6 / 6 ]:" at bounding box center [219, 558] width 406 height 22
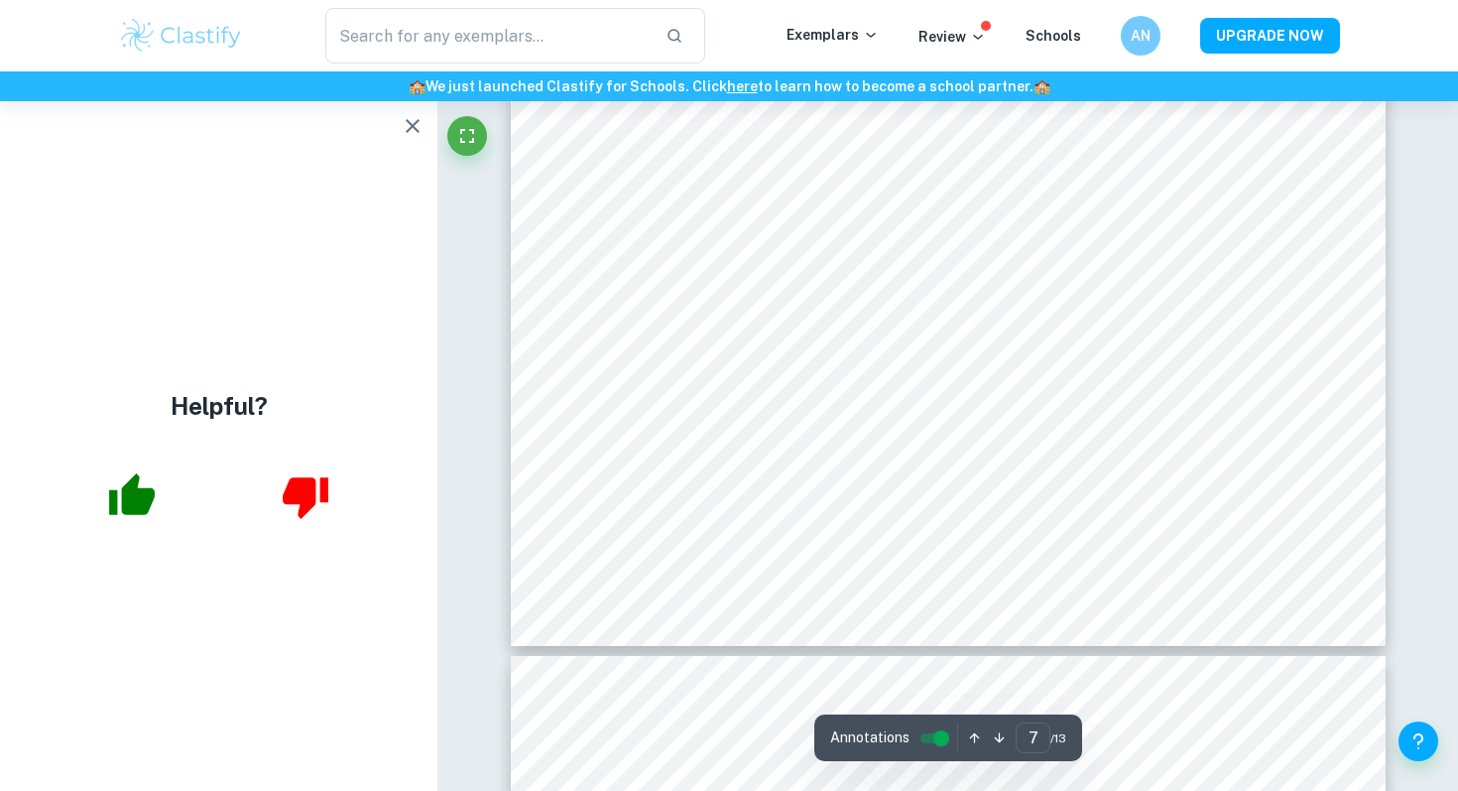
scroll to position [7705, 0]
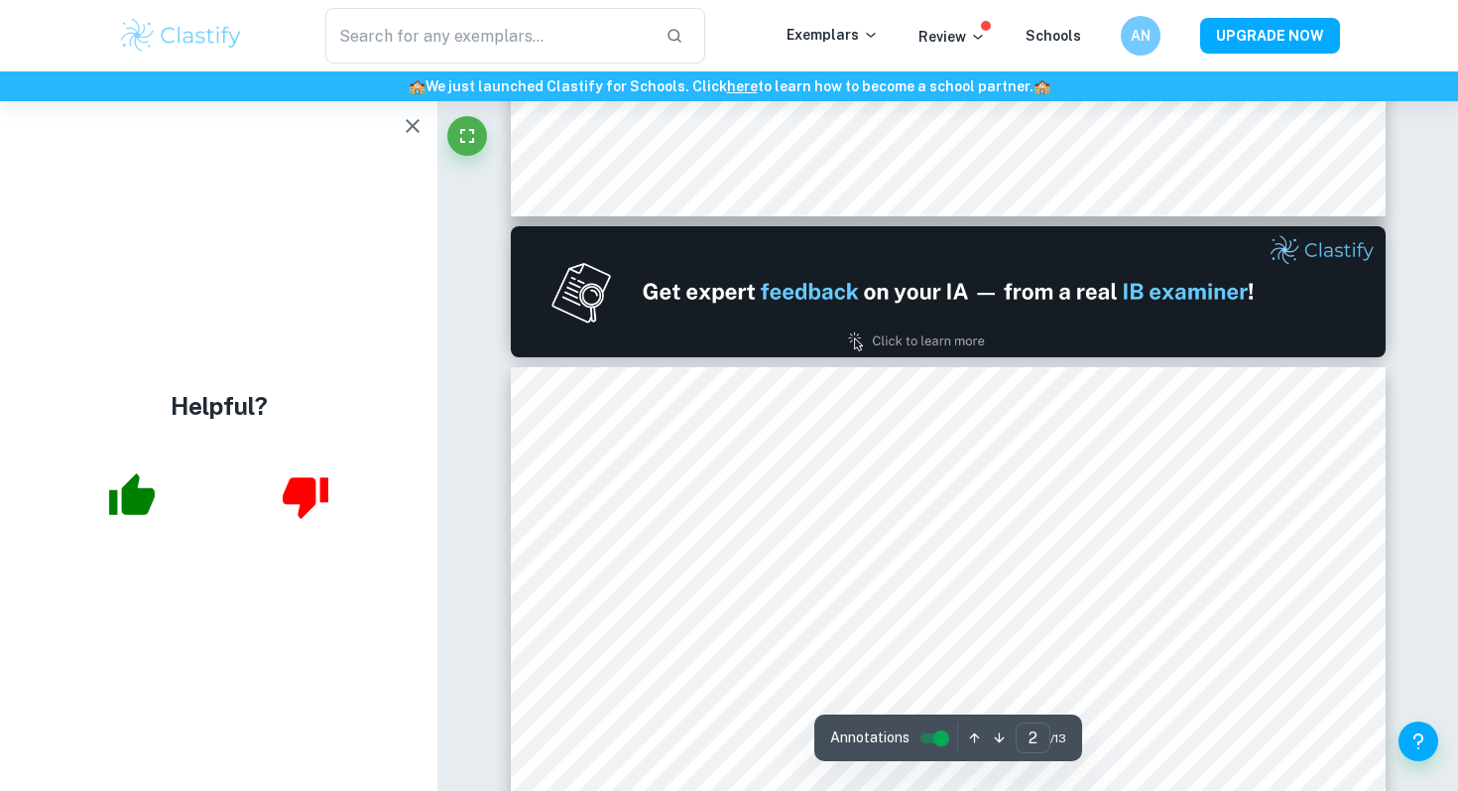
type input "1"
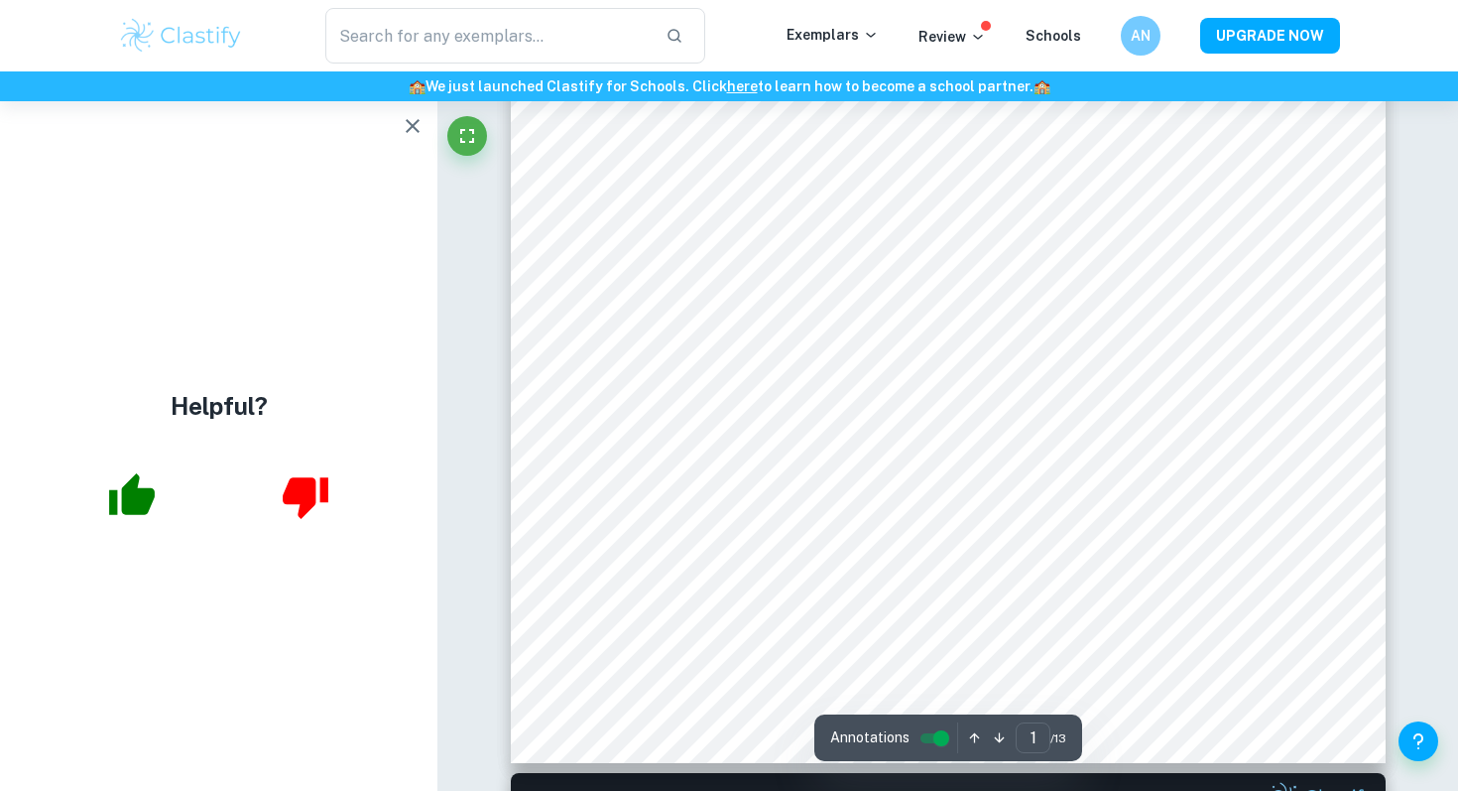
scroll to position [362, 0]
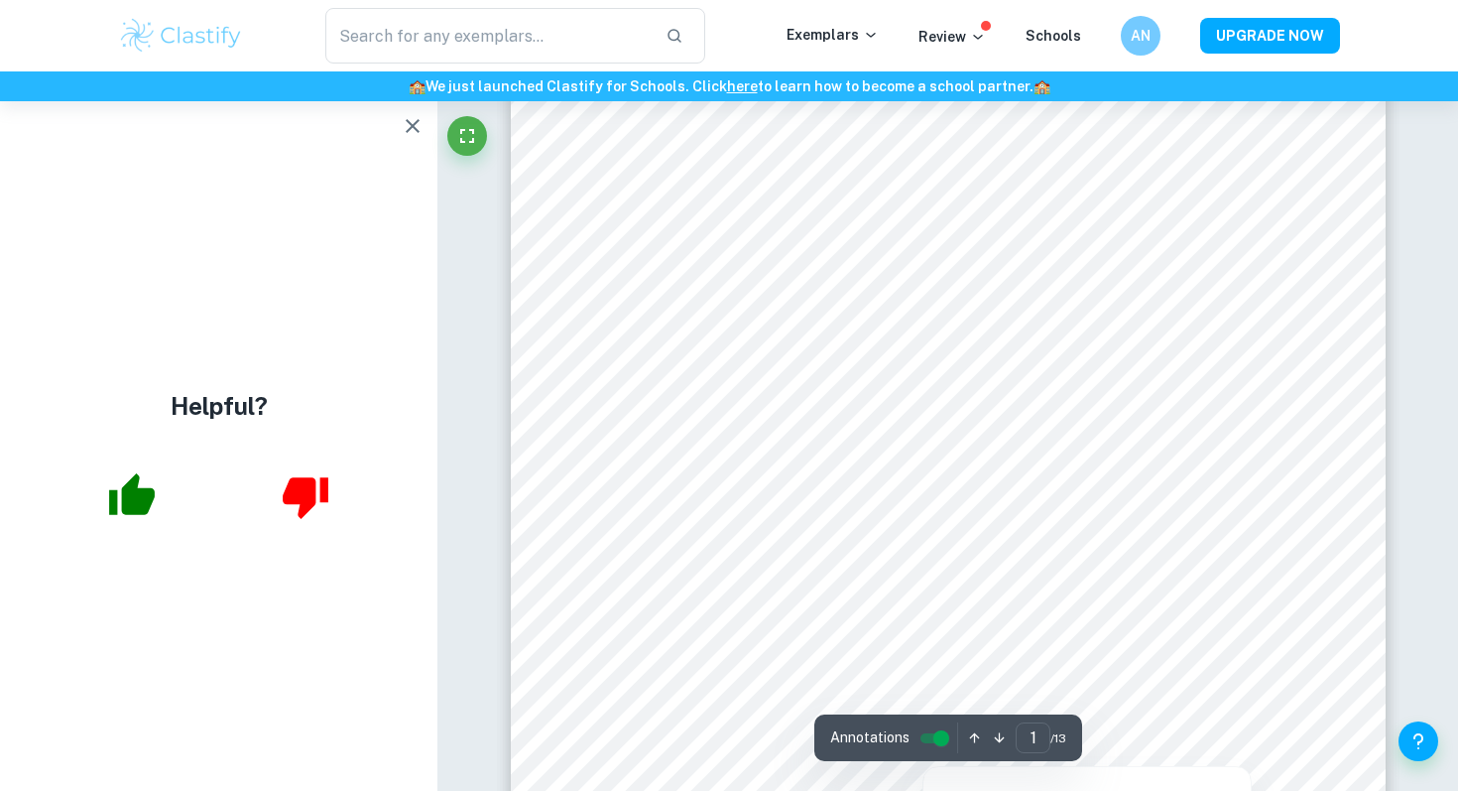
click at [1052, 427] on div at bounding box center [947, 435] width 773 height 22
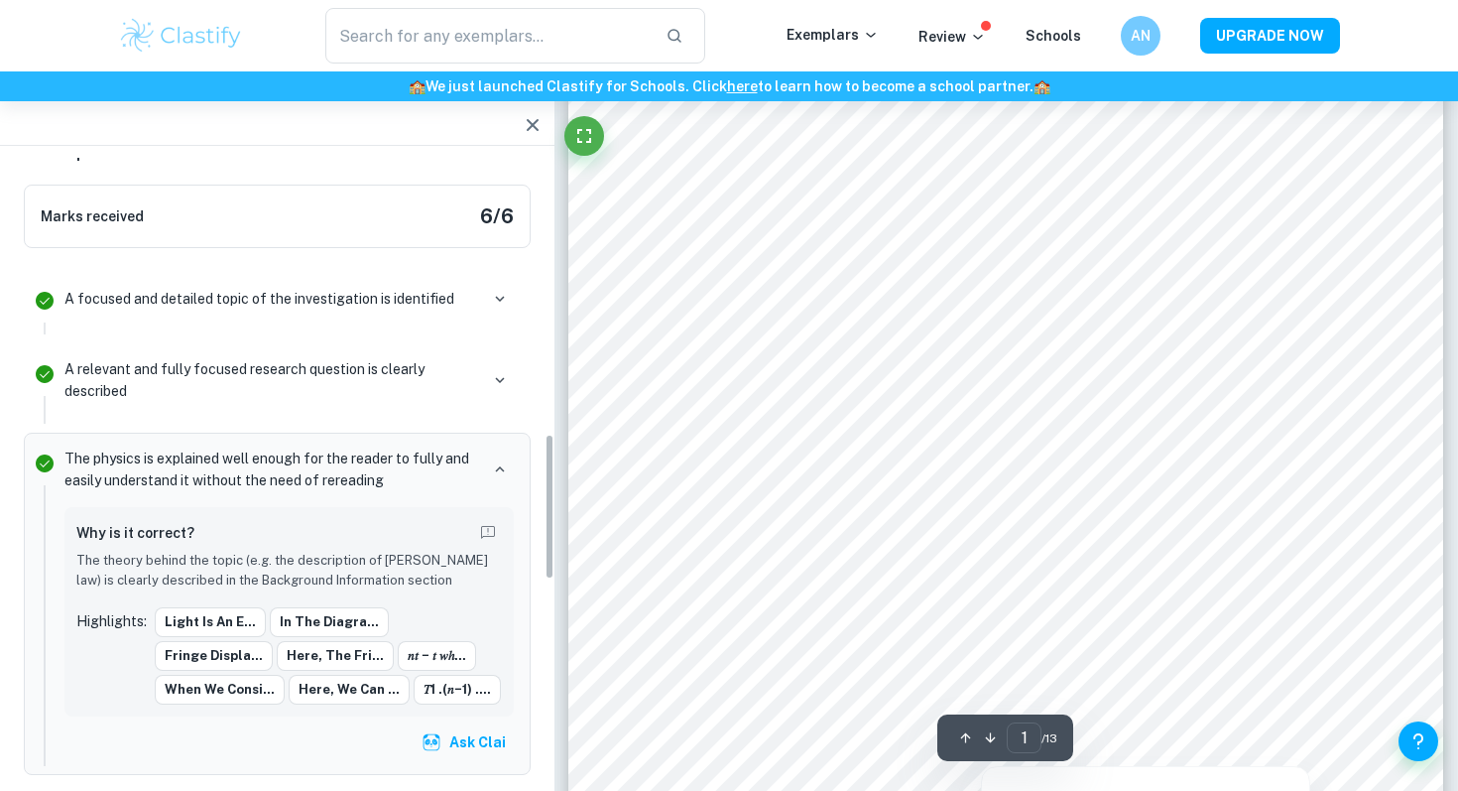
scroll to position [1167, 0]
click at [542, 119] on icon "button" at bounding box center [533, 125] width 24 height 24
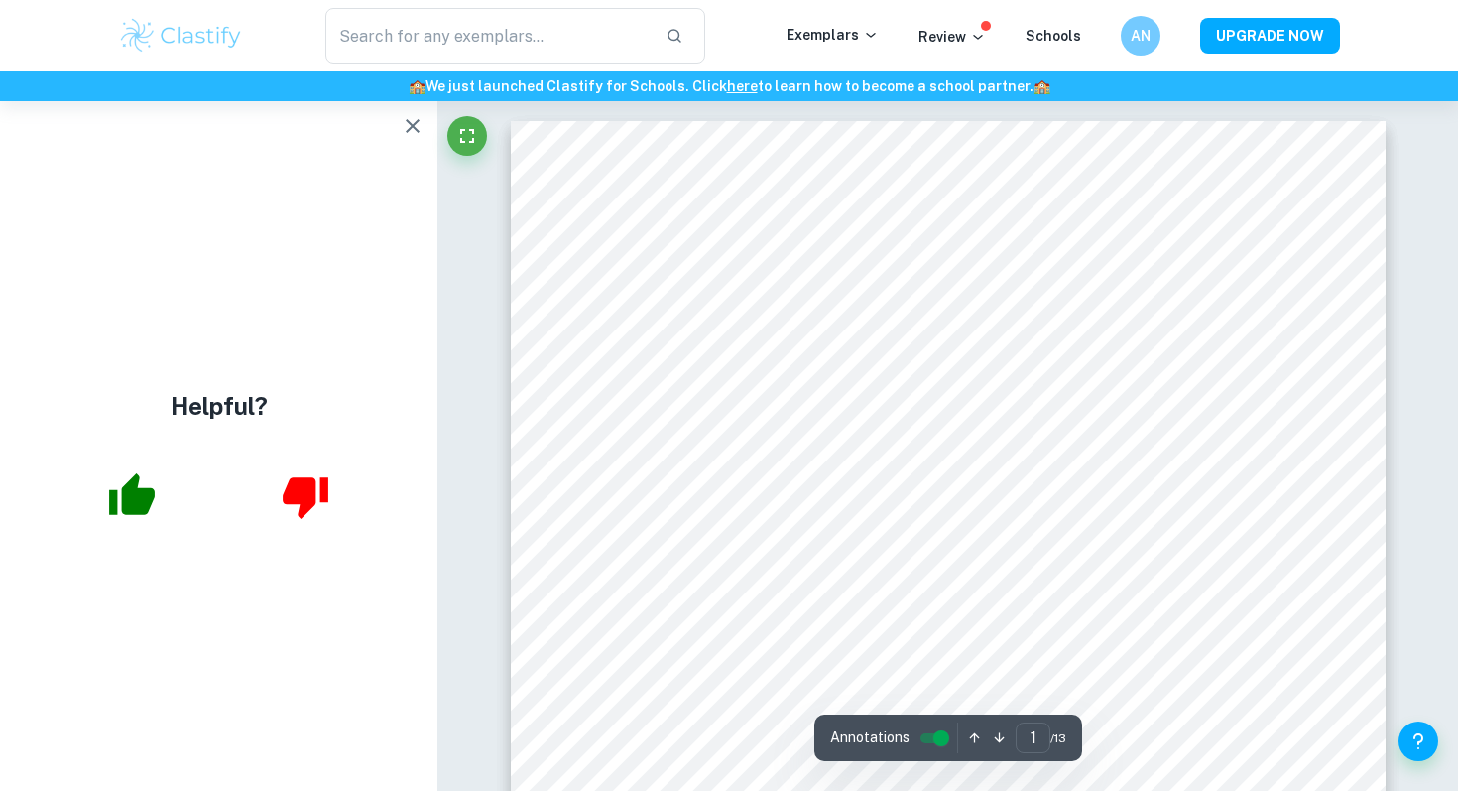
scroll to position [1078, 0]
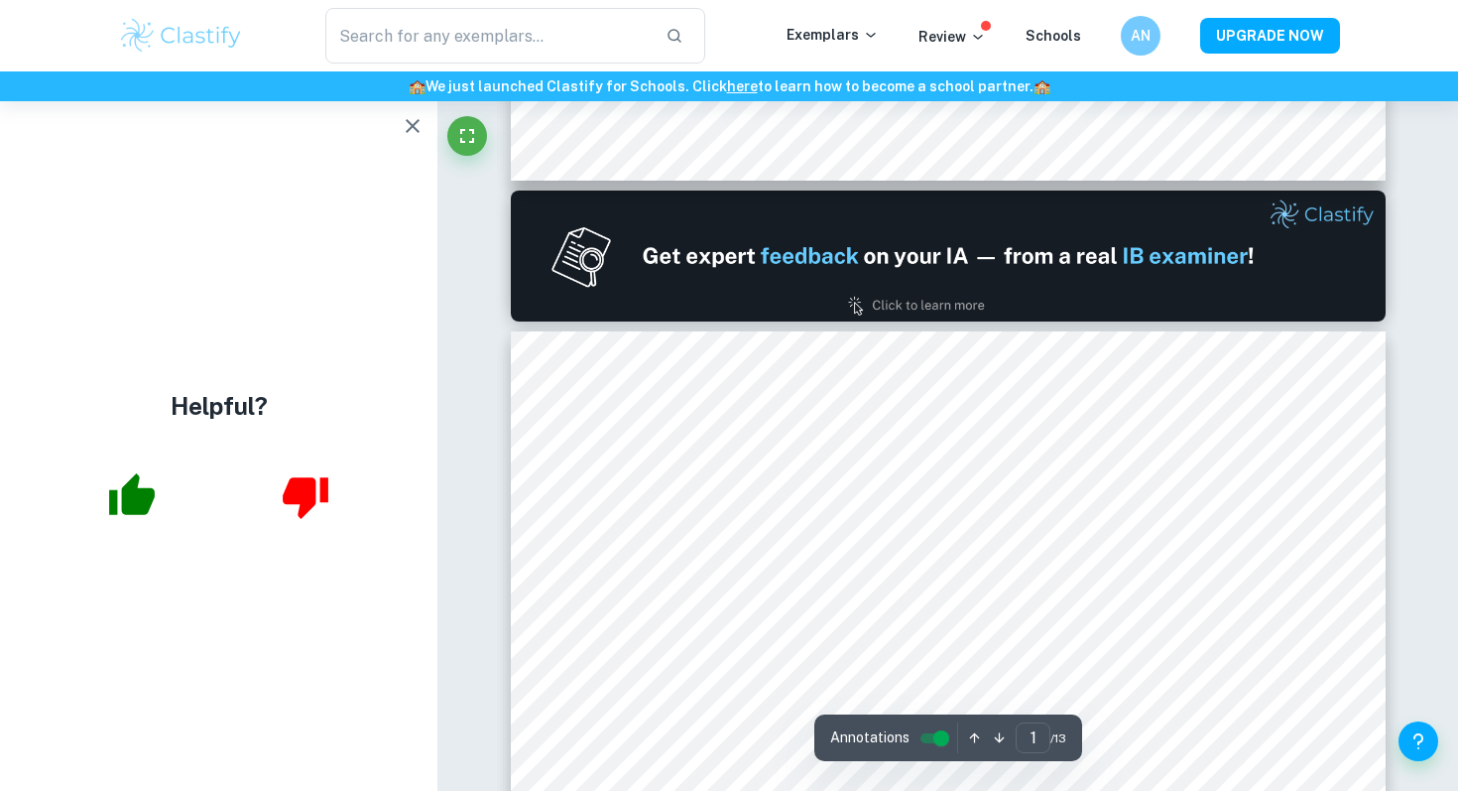
type input "2"
